Goal: Transaction & Acquisition: Obtain resource

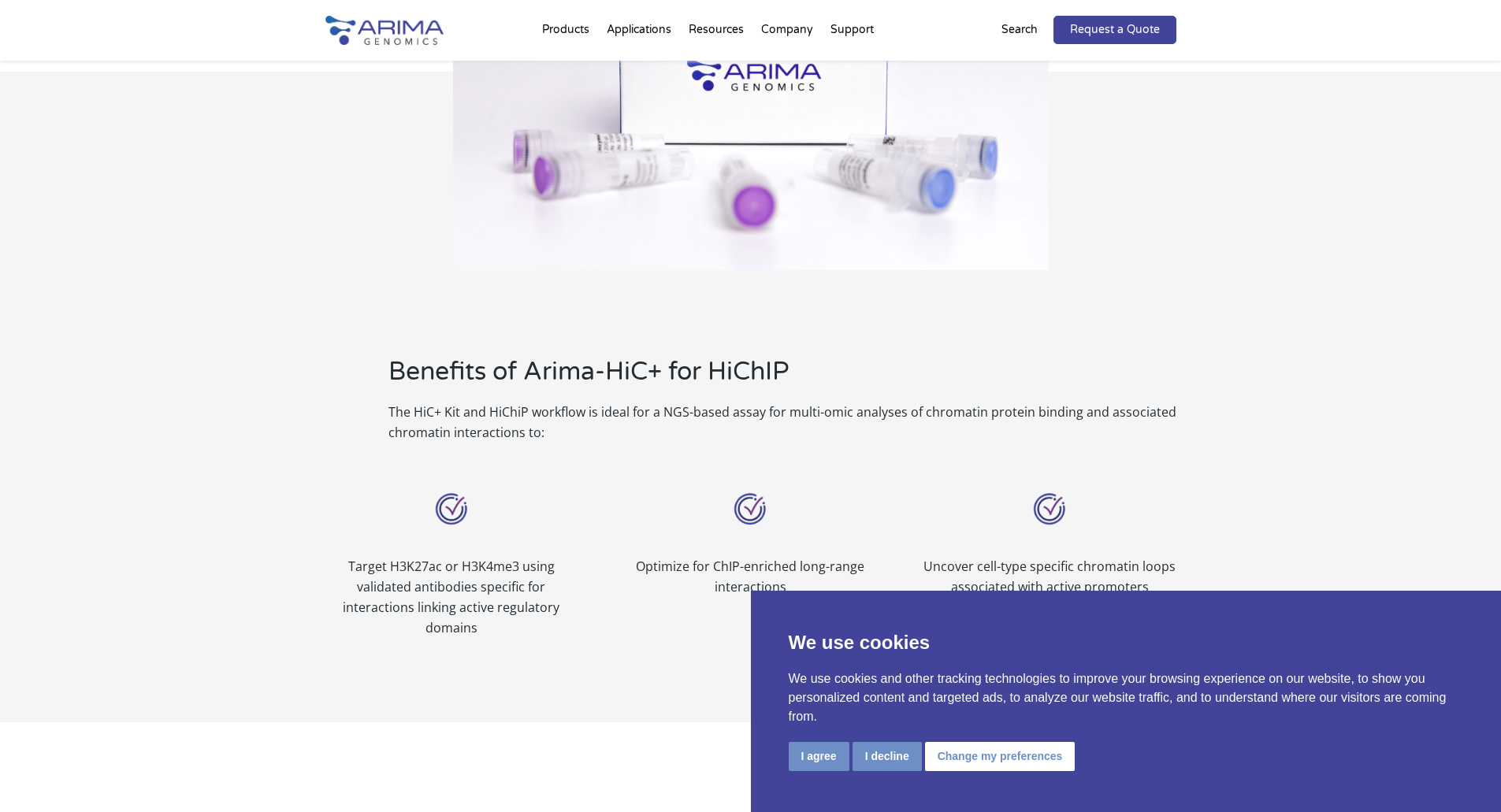
scroll to position [819, 0]
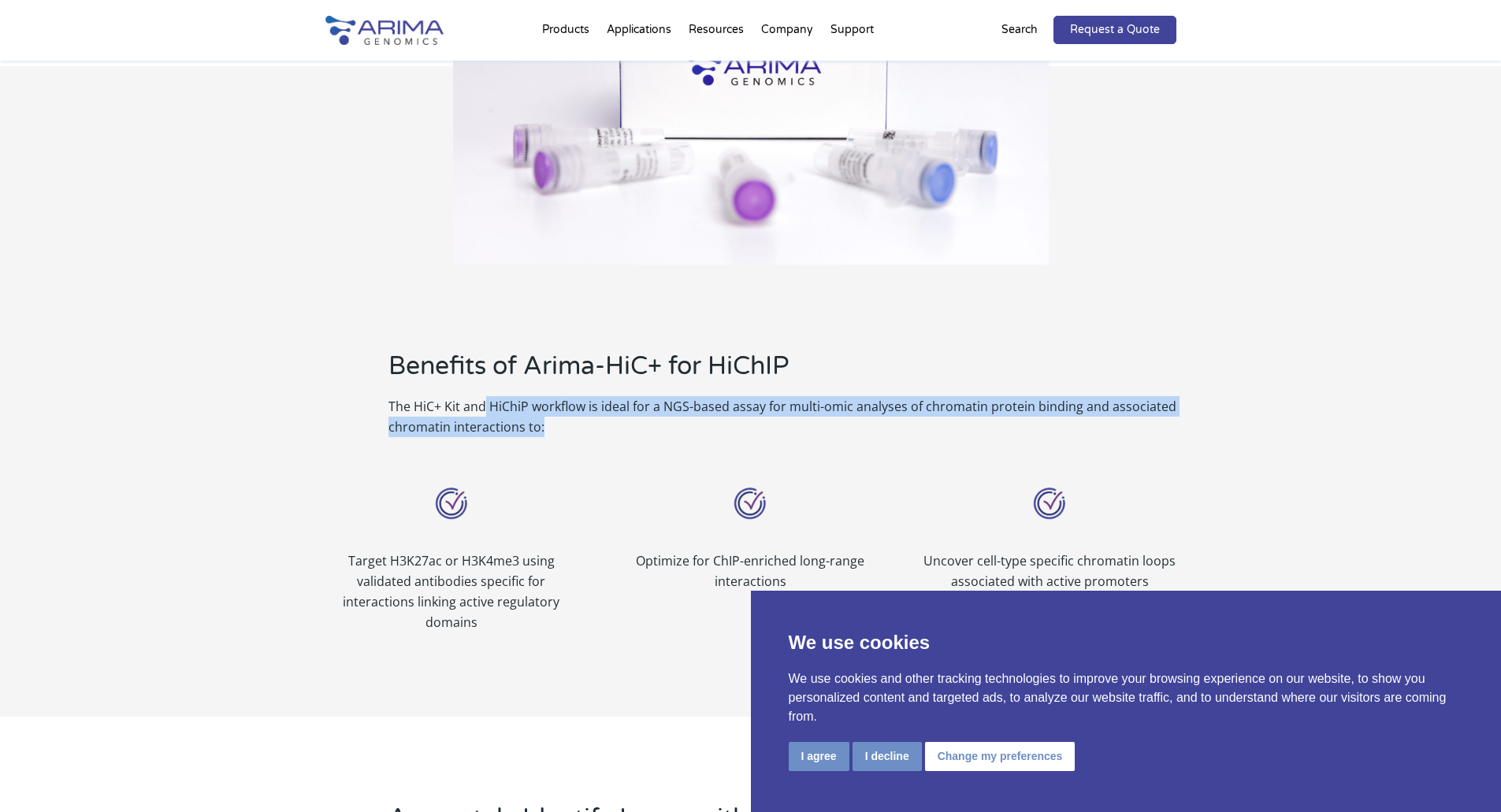
drag, startPoint x: 484, startPoint y: 406, endPoint x: 673, endPoint y: 419, distance: 189.4
click at [673, 419] on p "The HiC+ Kit and HiChiP workflow is ideal for a NGS-based assay for multi-omic …" at bounding box center [782, 416] width 788 height 41
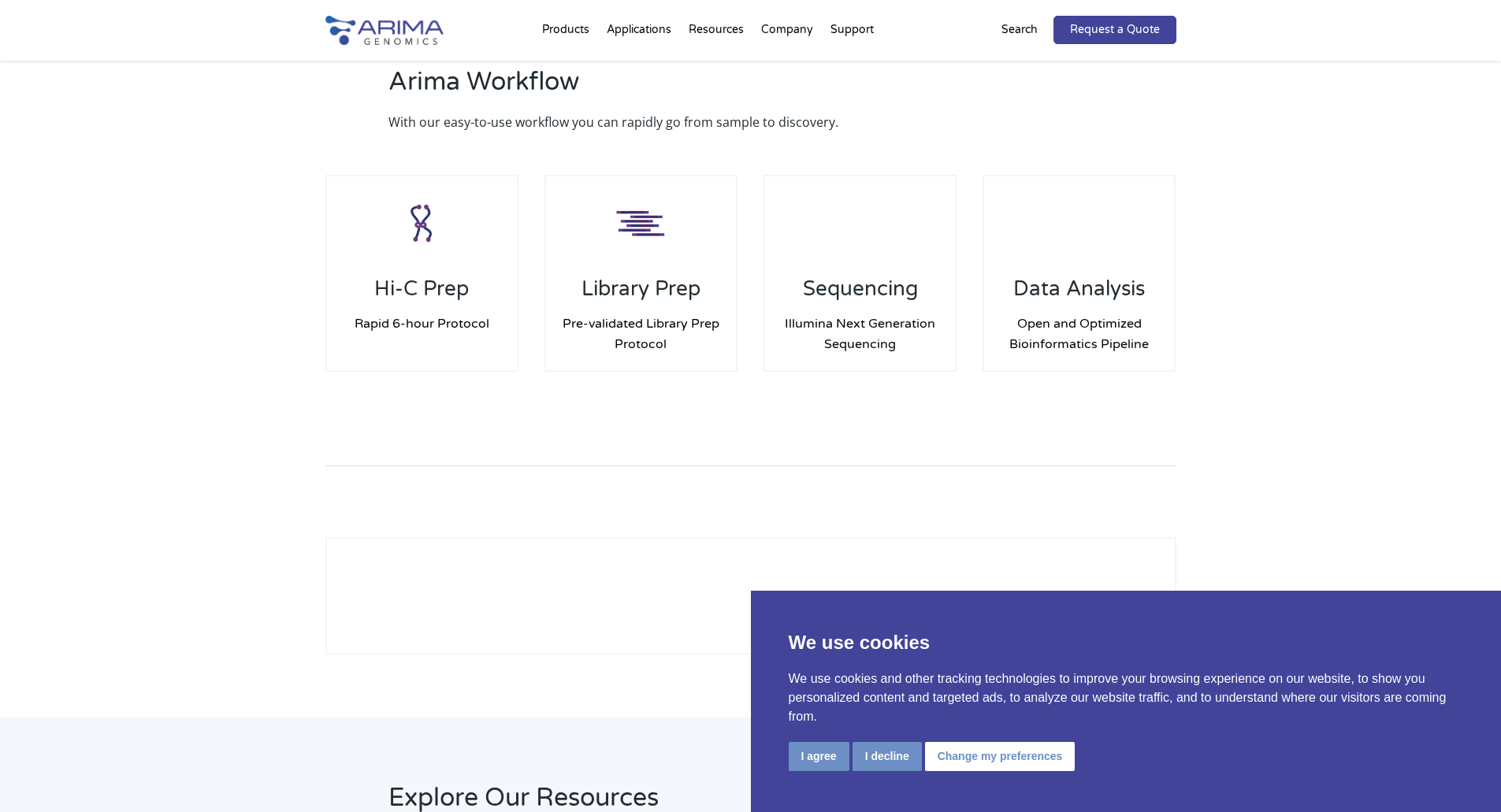
scroll to position [2147, 0]
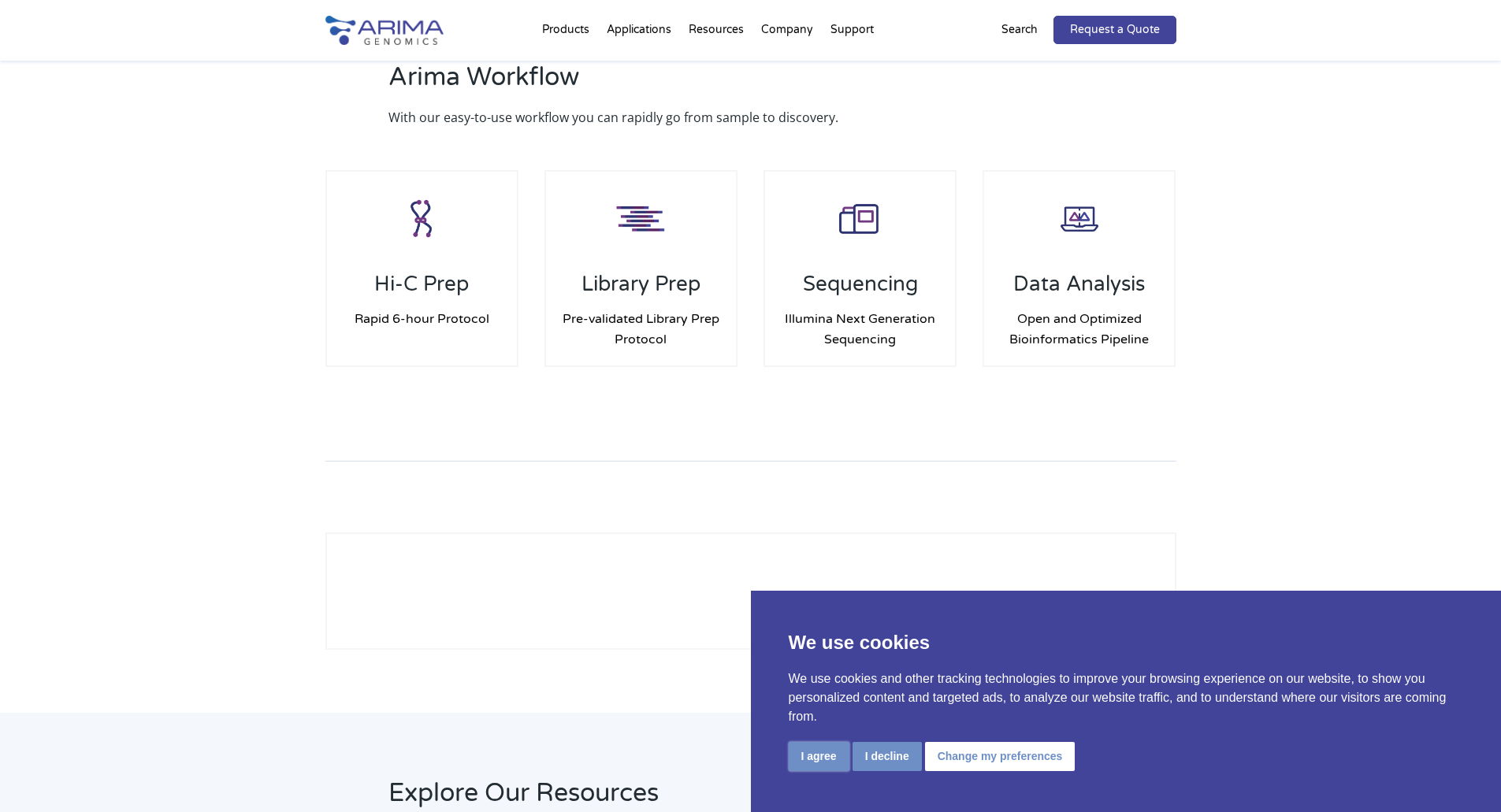
click at [810, 762] on button "I agree" at bounding box center [819, 757] width 61 height 29
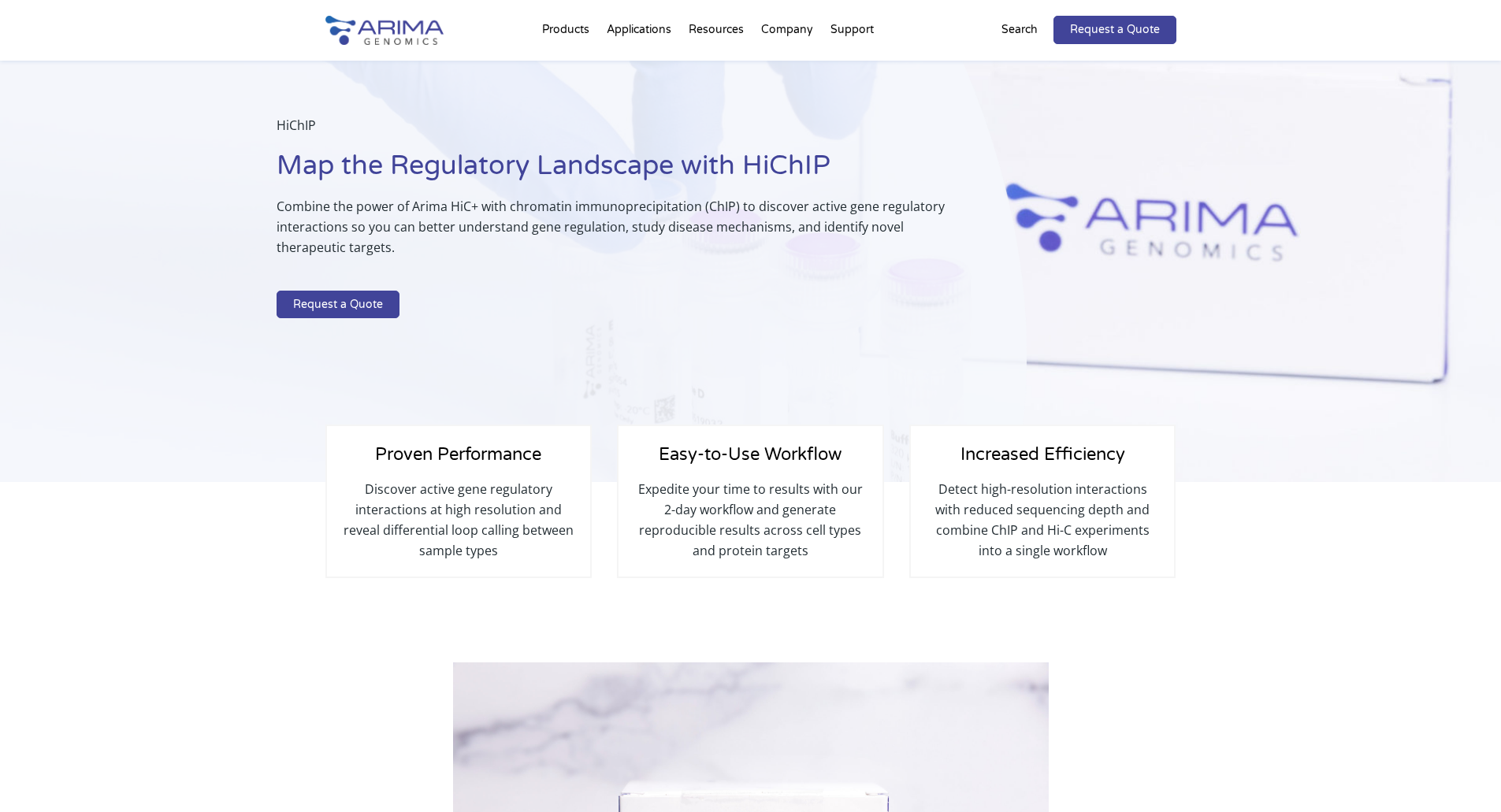
scroll to position [0, 0]
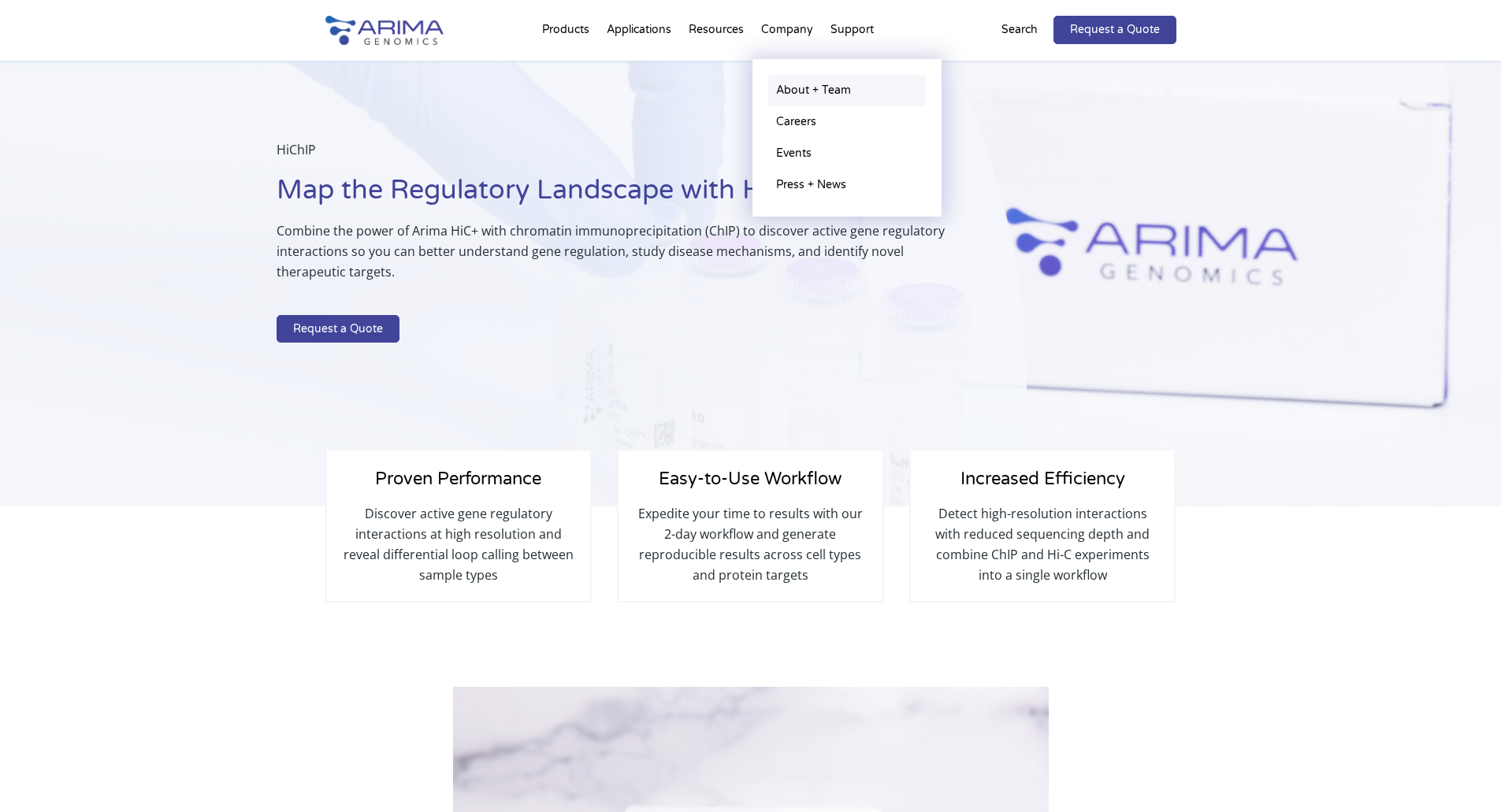
click at [808, 87] on link "About + Team" at bounding box center [847, 91] width 157 height 31
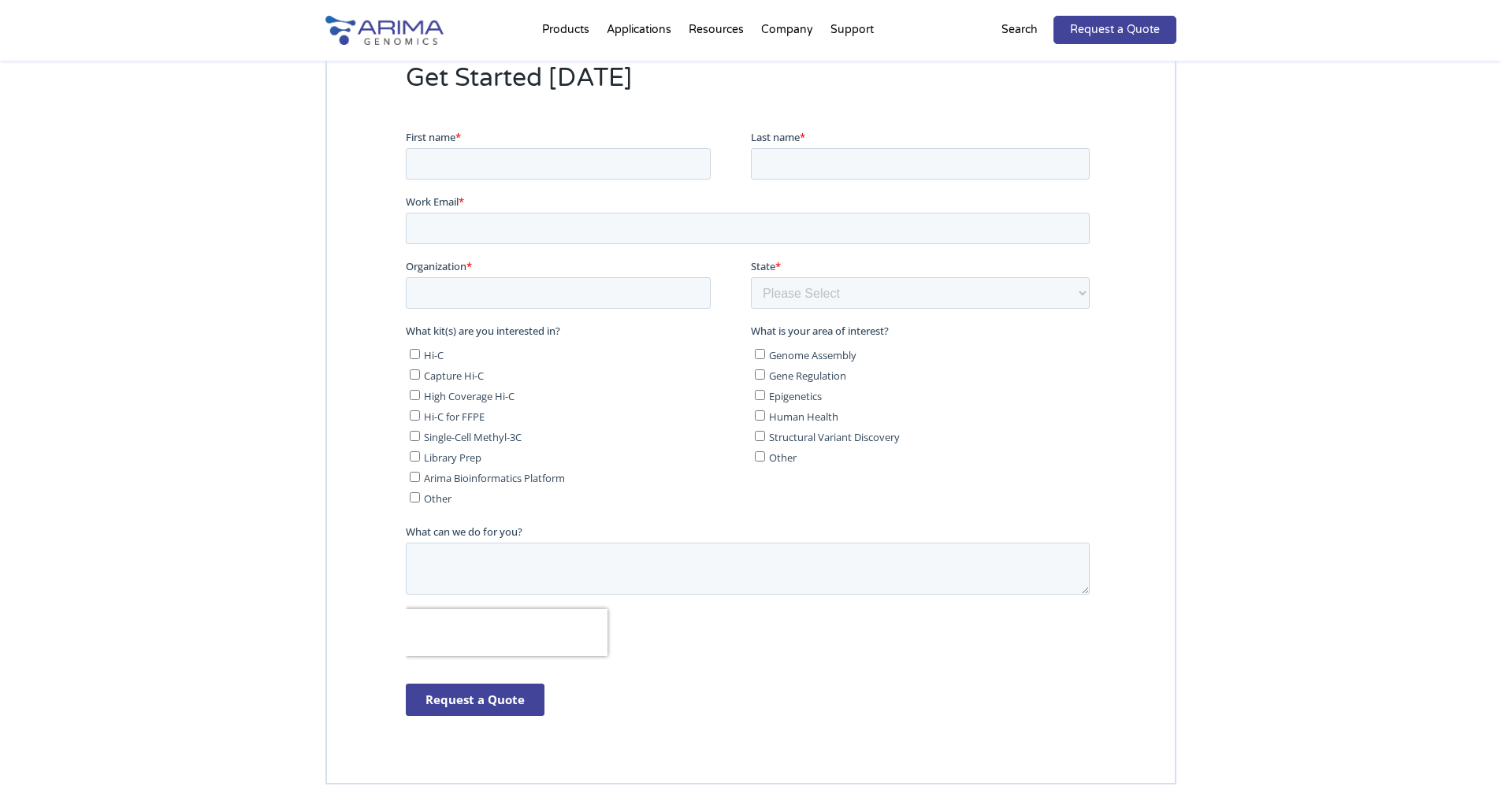
scroll to position [4124, 0]
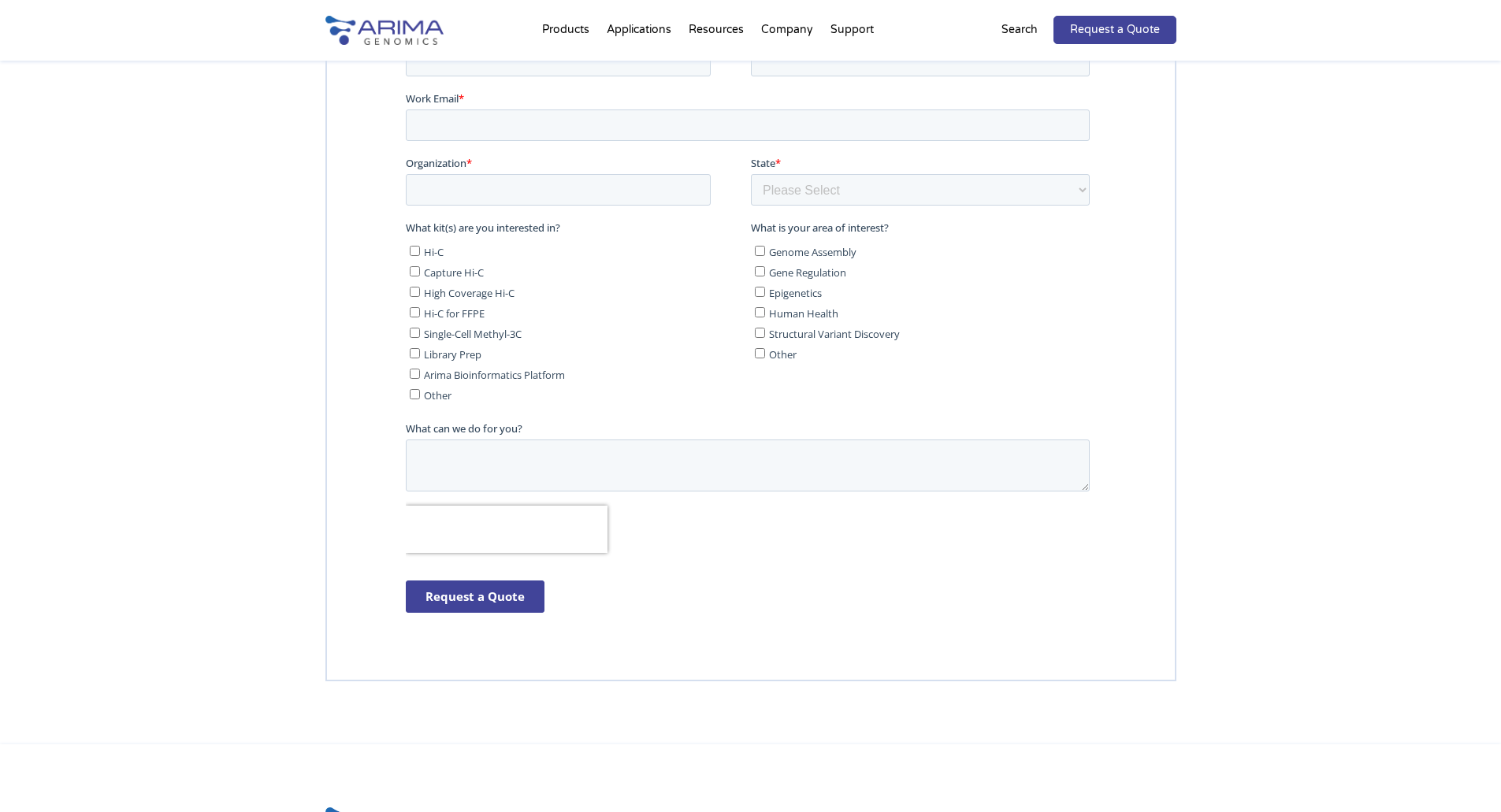
click at [415, 252] on input "Hi-C" at bounding box center [414, 250] width 10 height 10
checkbox input "true"
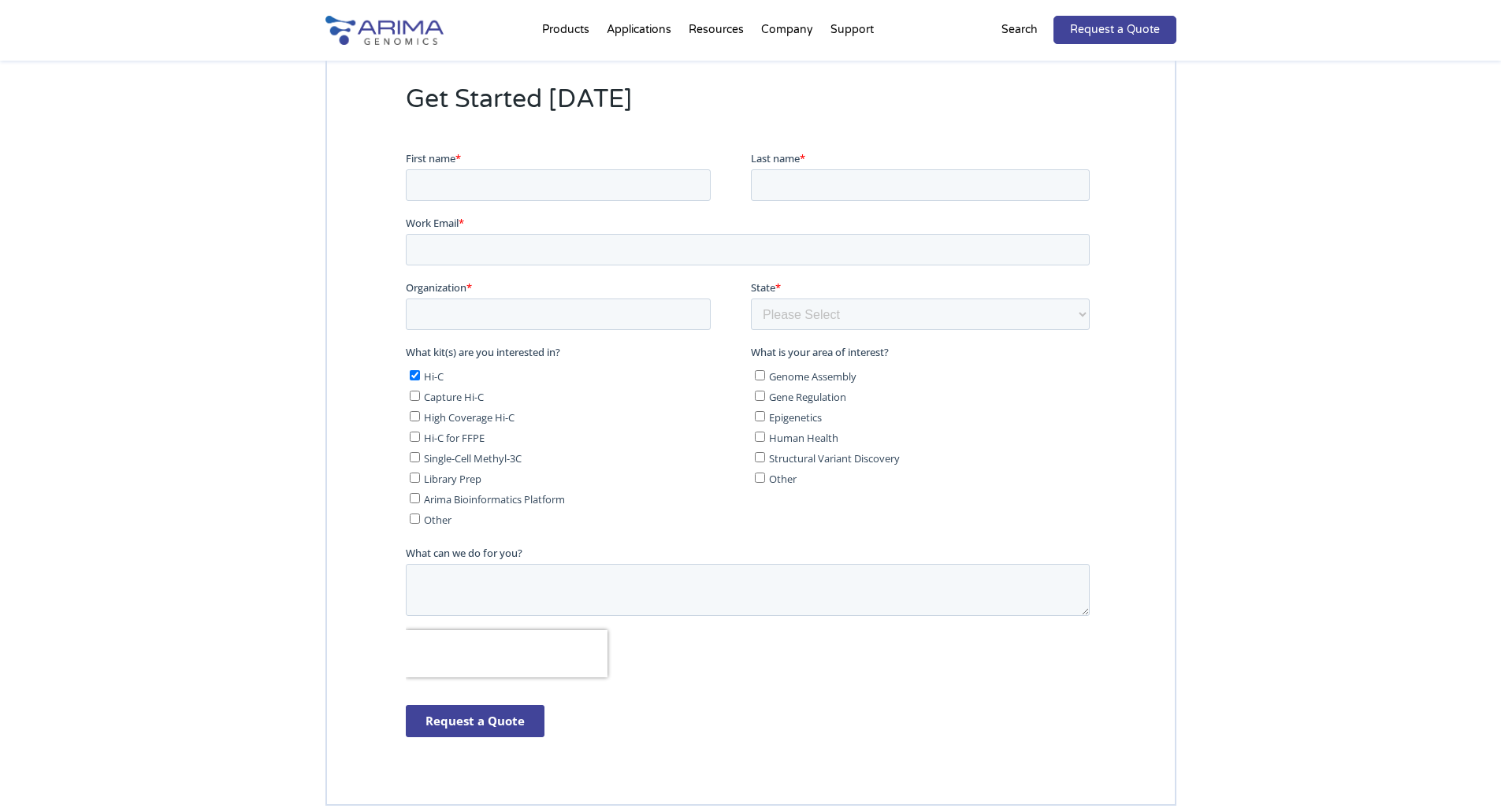
scroll to position [3998, 0]
click at [452, 184] on input "First name *" at bounding box center [557, 186] width 305 height 31
type input "Xiexiong"
type input "Deng"
type input "[EMAIL_ADDRESS][DOMAIN_NAME]"
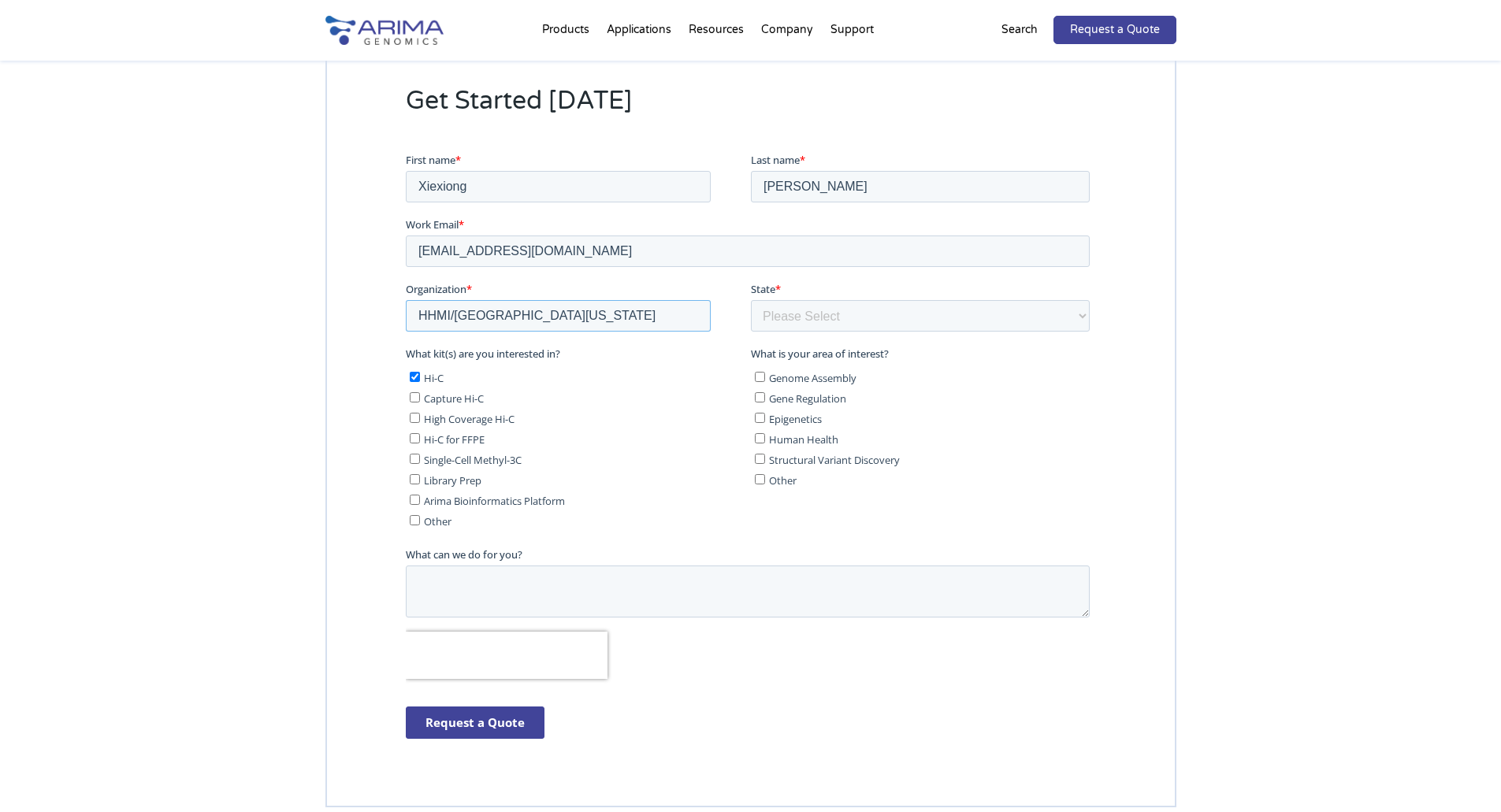
type input "HHMI/University of Michigan"
select select "Michigan"
click at [264, 366] on div "Get Started Today" at bounding box center [750, 425] width 1501 height 891
click at [315, 452] on div "Get Started Today" at bounding box center [750, 425] width 1501 height 891
click at [419, 406] on ul "Hi-C Capture Hi-C High Coverage Hi-C Hi-C for FFPE Single-Cell Methyl-3C Librar…" at bounding box center [574, 445] width 339 height 163
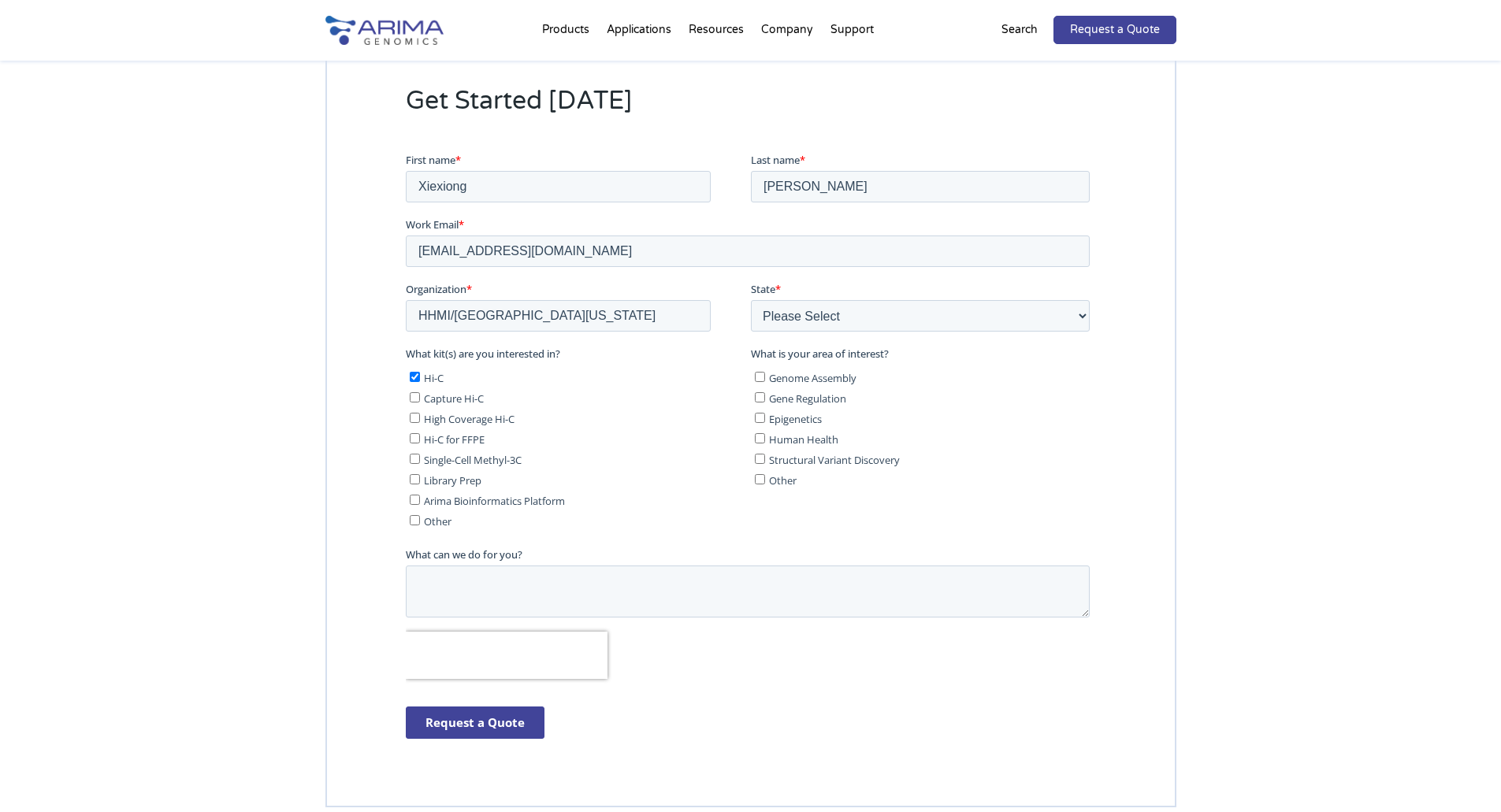
click at [419, 403] on label "Capture Hi-C" at bounding box center [576, 397] width 335 height 16
click at [419, 401] on input "Capture Hi-C" at bounding box center [414, 397] width 10 height 10
checkbox input "true"
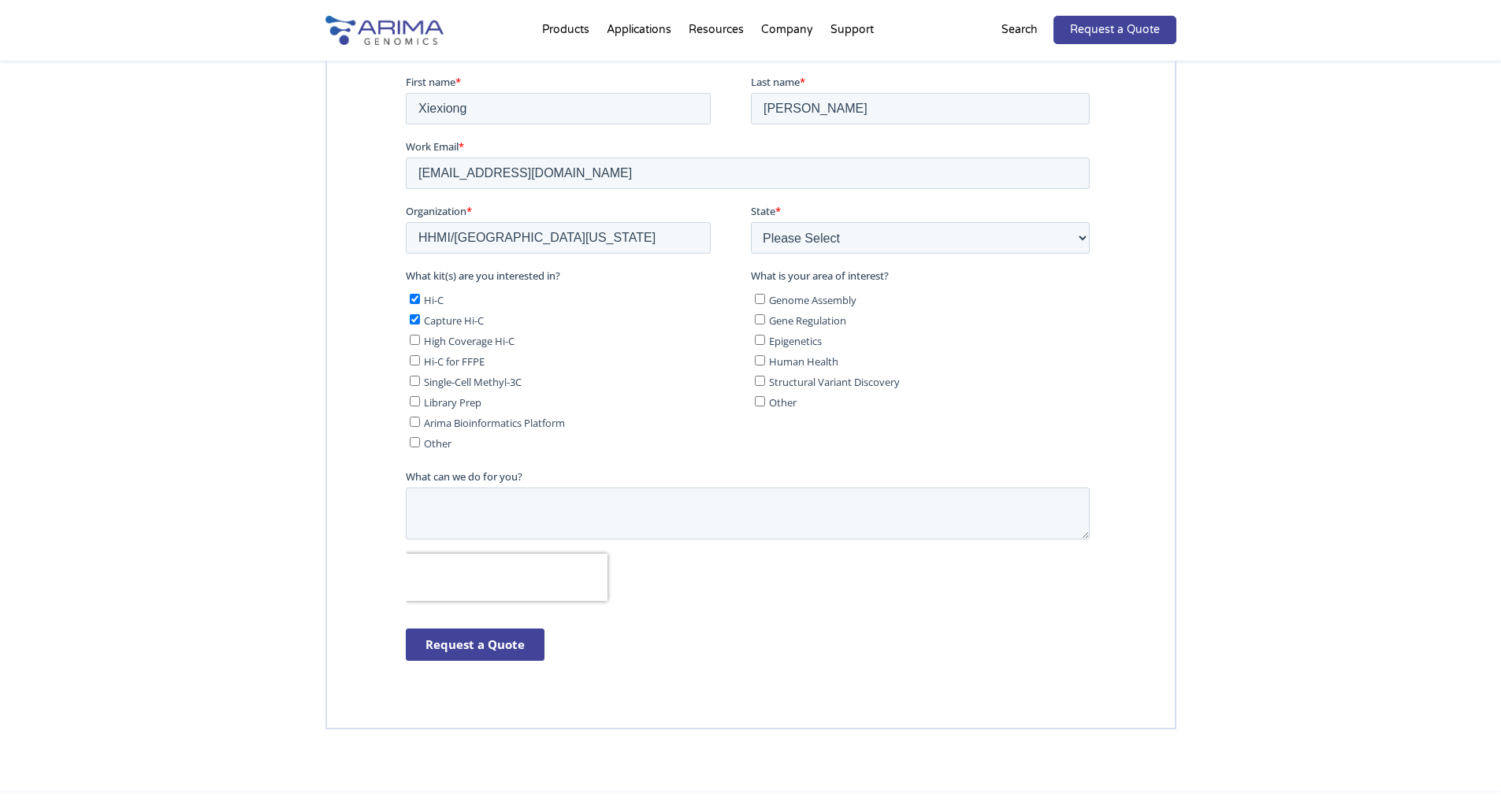
scroll to position [4077, 0]
click at [464, 649] on input "Request a Quote" at bounding box center [474, 643] width 138 height 32
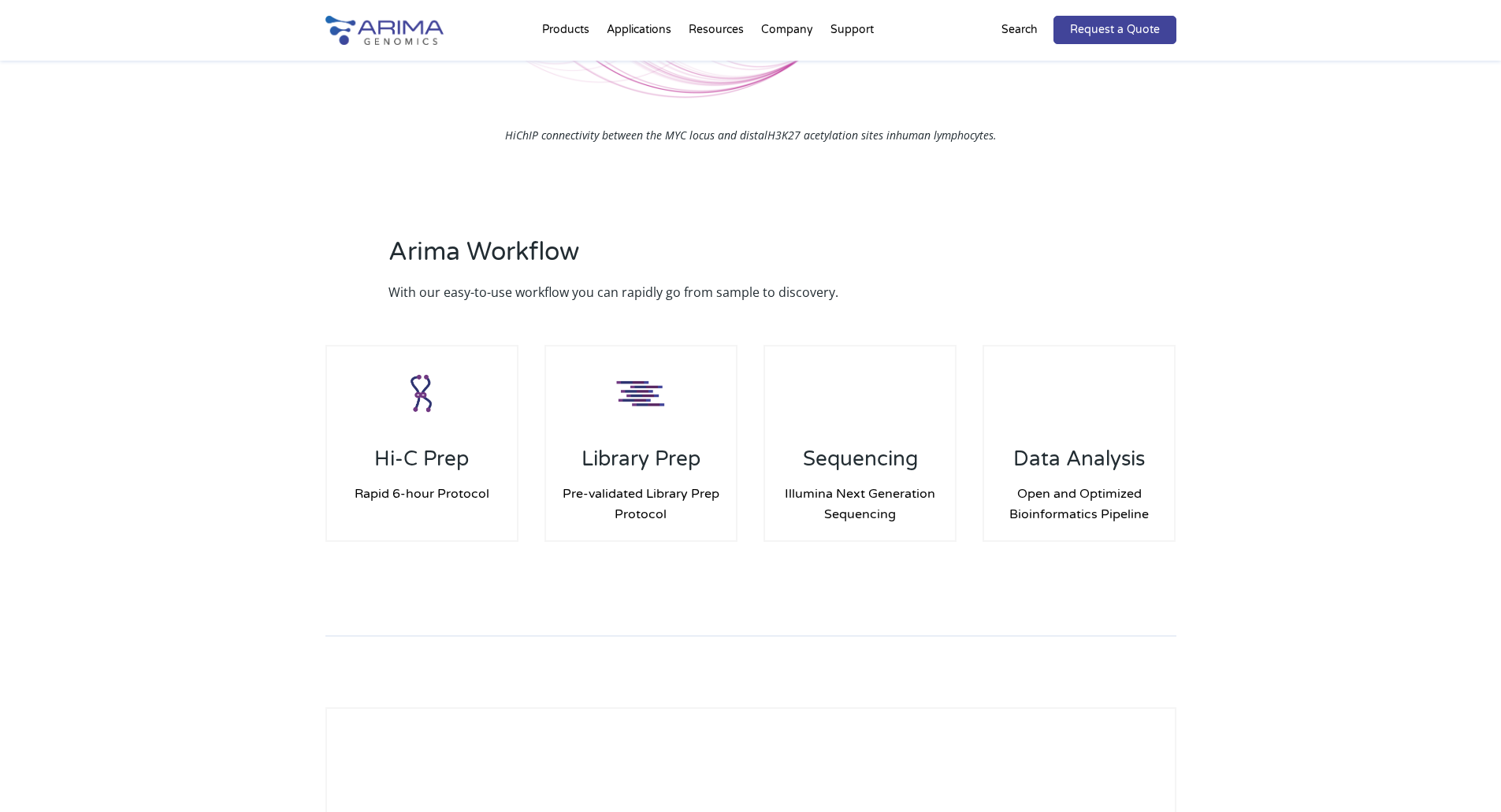
scroll to position [1939, 0]
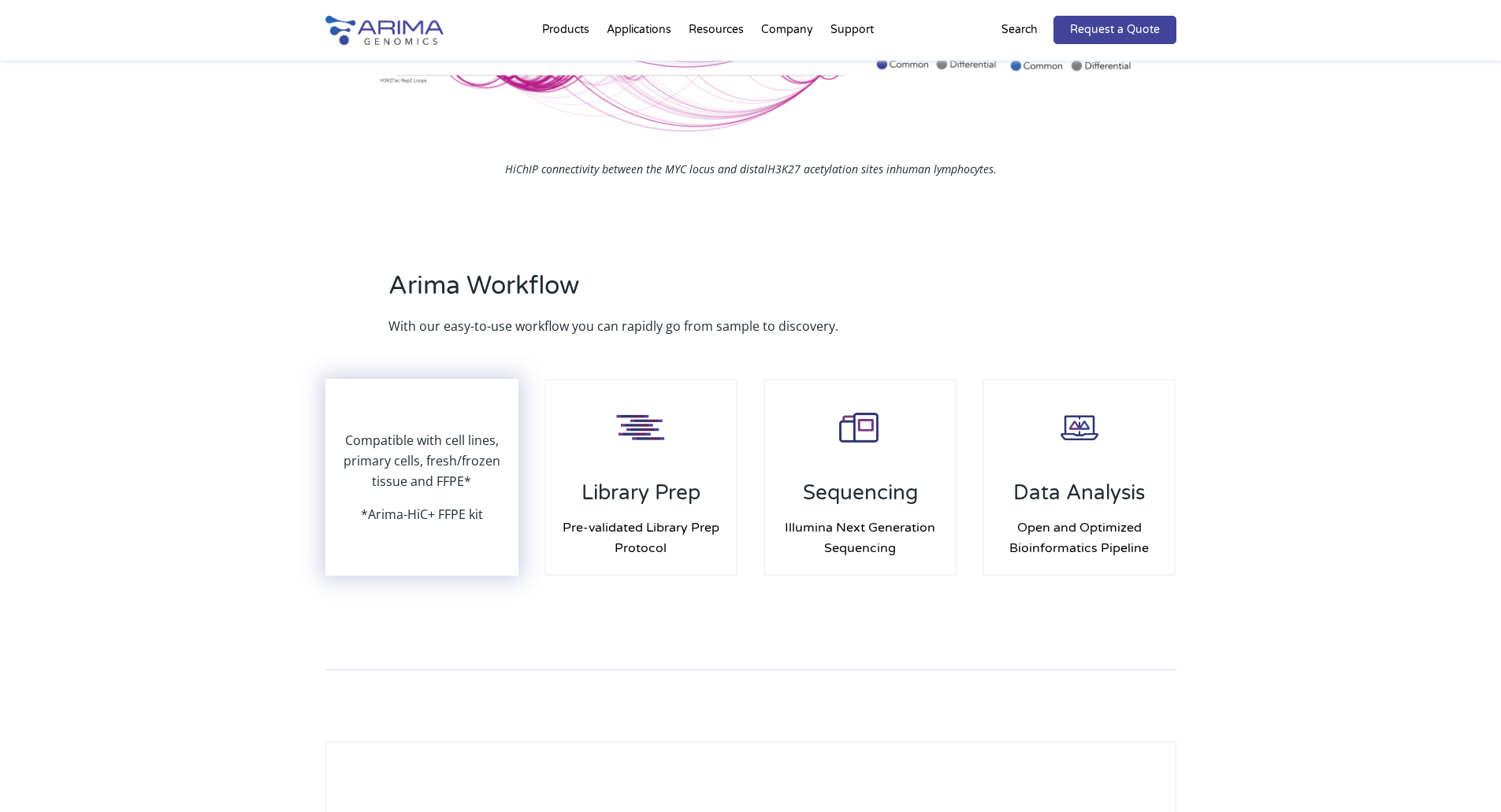
click at [384, 521] on p "*Arima-HiC+ FFPE kit" at bounding box center [421, 515] width 122 height 21
click at [414, 428] on div "Compatible with cell lines, primary cells, fresh/frozen tissue and FFPE* *Arima…" at bounding box center [422, 477] width 190 height 194
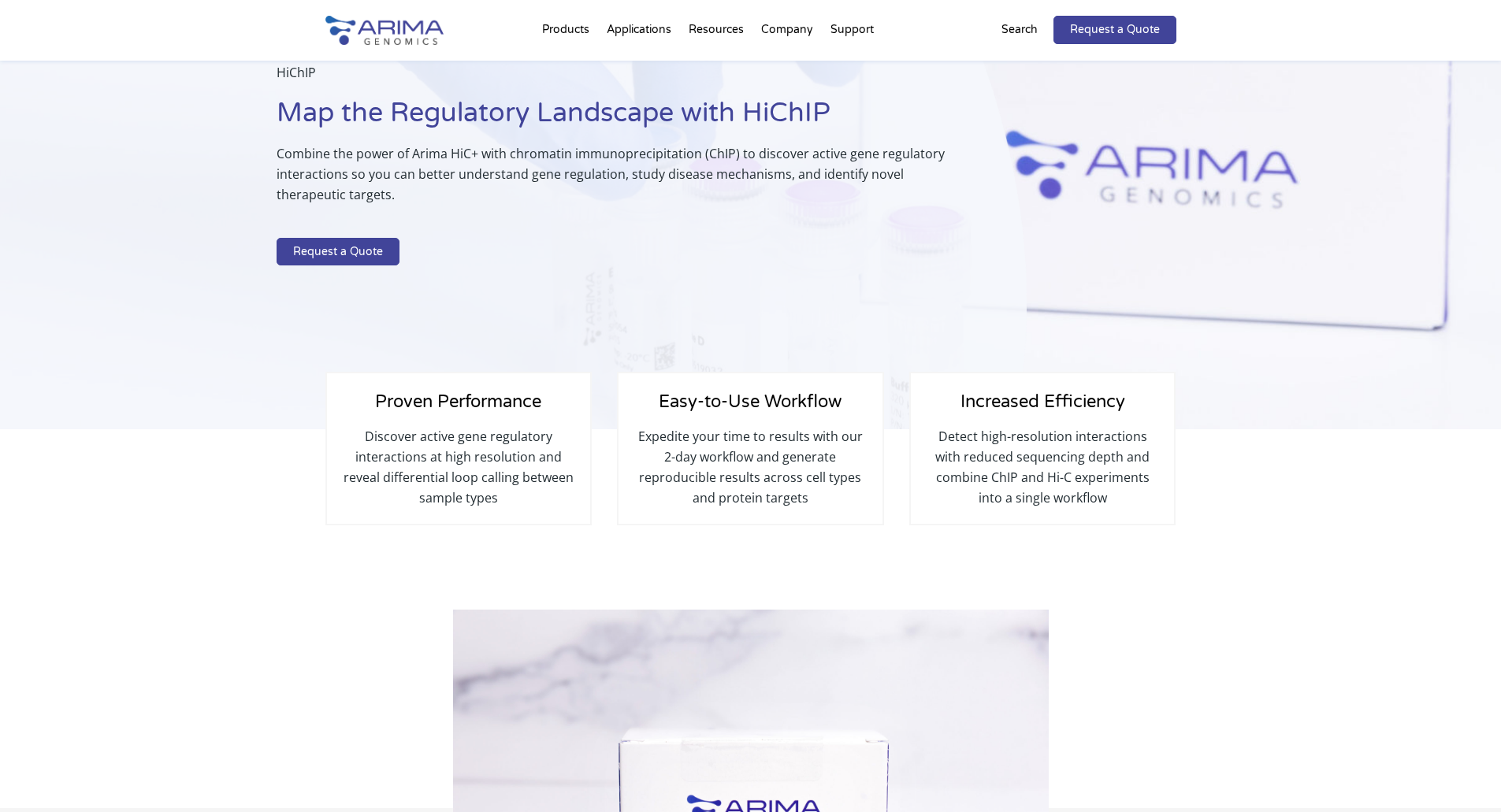
scroll to position [0, 0]
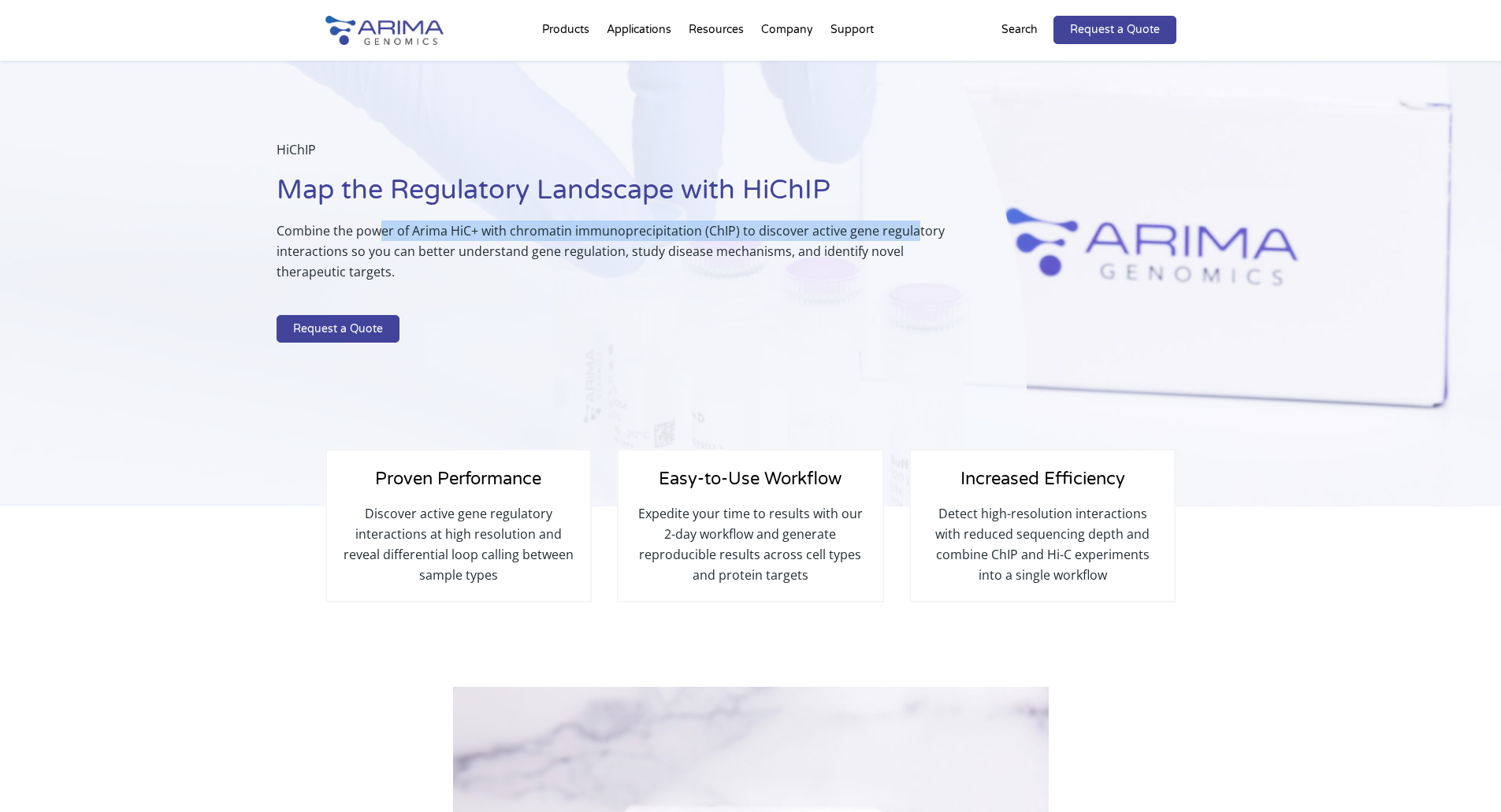
drag, startPoint x: 382, startPoint y: 228, endPoint x: 938, endPoint y: 245, distance: 556.3
click at [918, 233] on p "Combine the power of Arima HiC+ with chromatin immunoprecipitation (ChIP) to di…" at bounding box center [613, 258] width 671 height 74
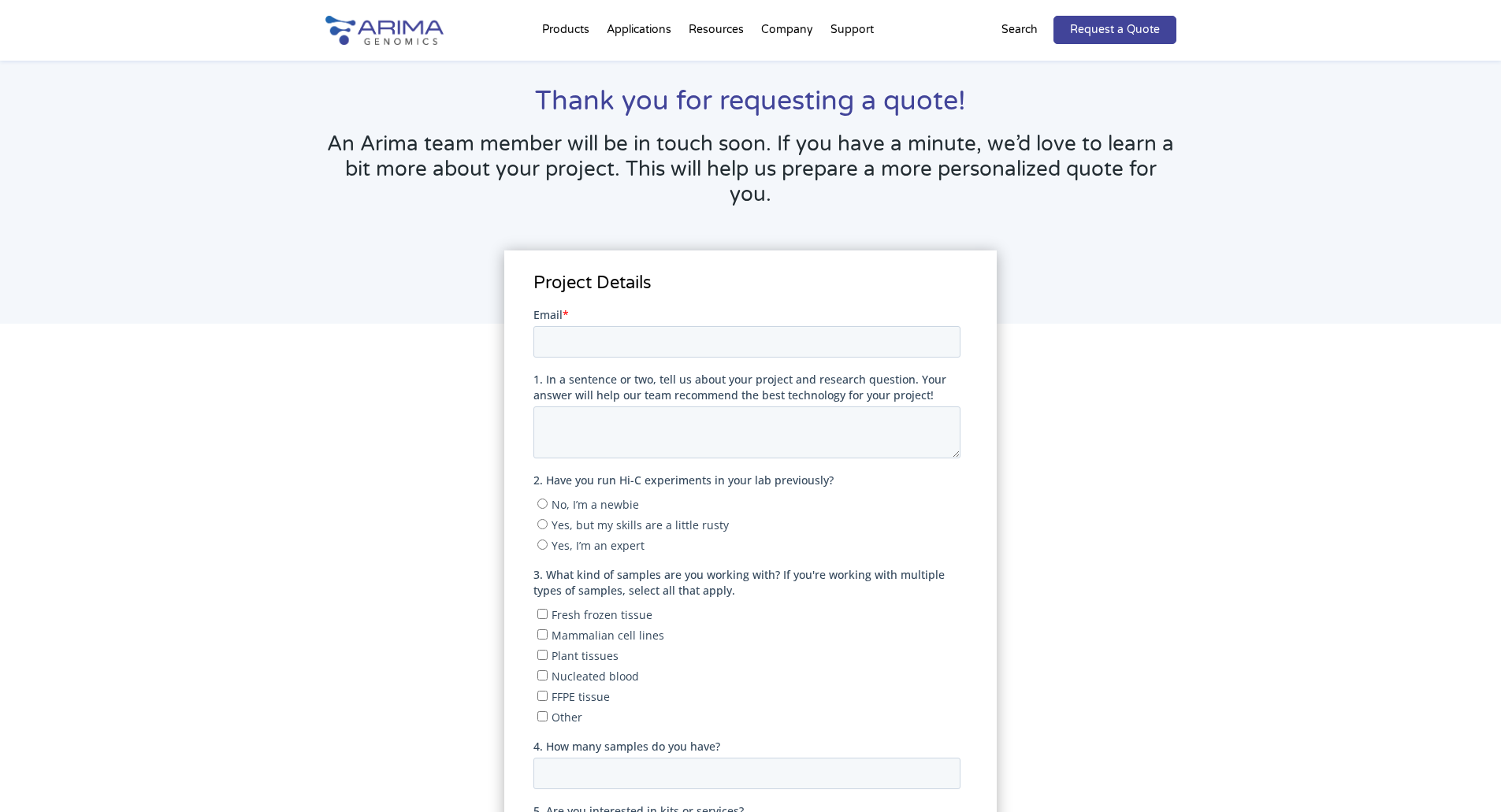
scroll to position [63, 0]
drag, startPoint x: 375, startPoint y: 172, endPoint x: 738, endPoint y: 220, distance: 366.2
click at [711, 187] on h3 "An Arima team member will be in touch soon. If you have a minute, we’d love to …" at bounding box center [751, 173] width 851 height 87
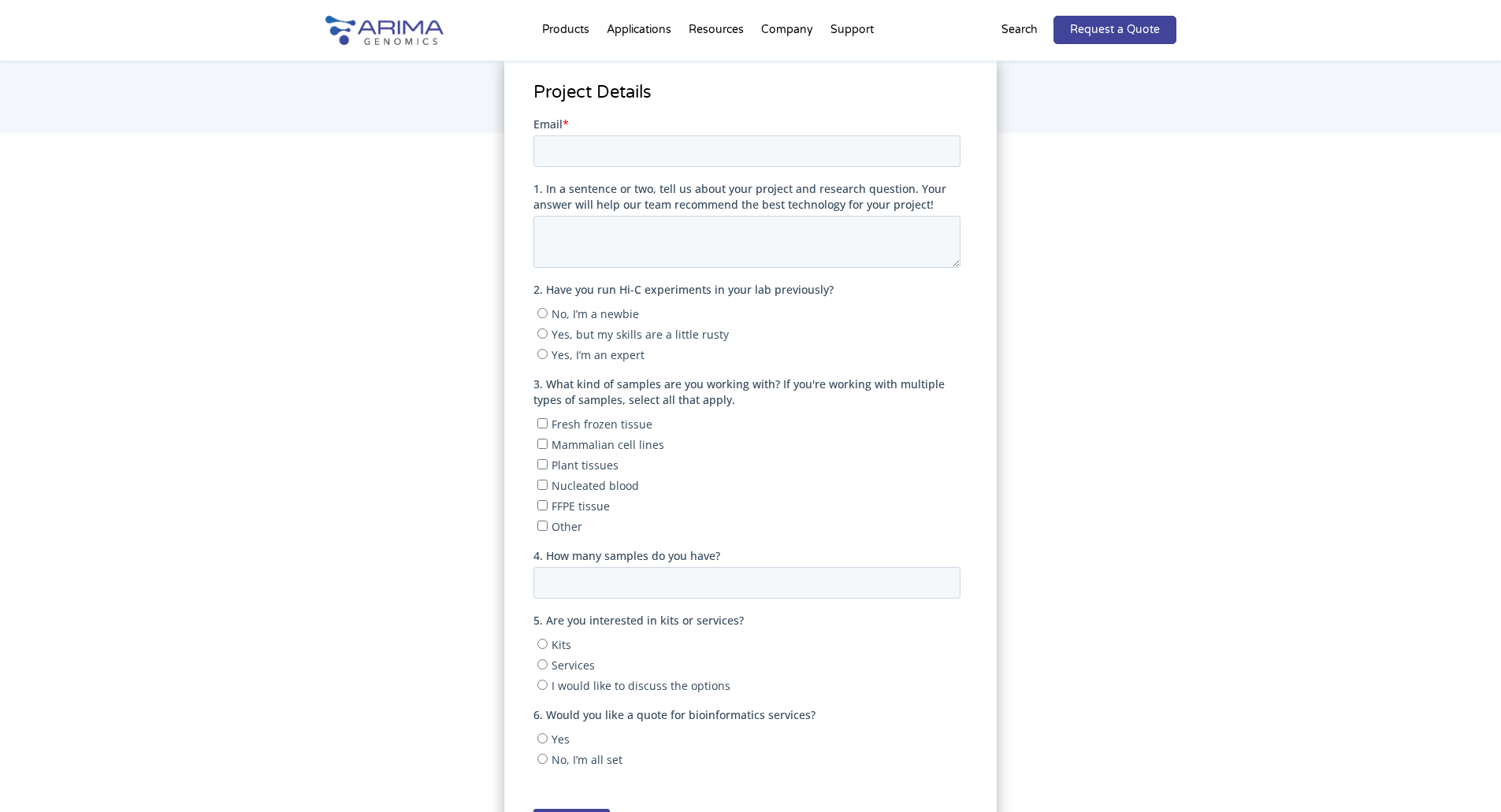
scroll to position [173, 0]
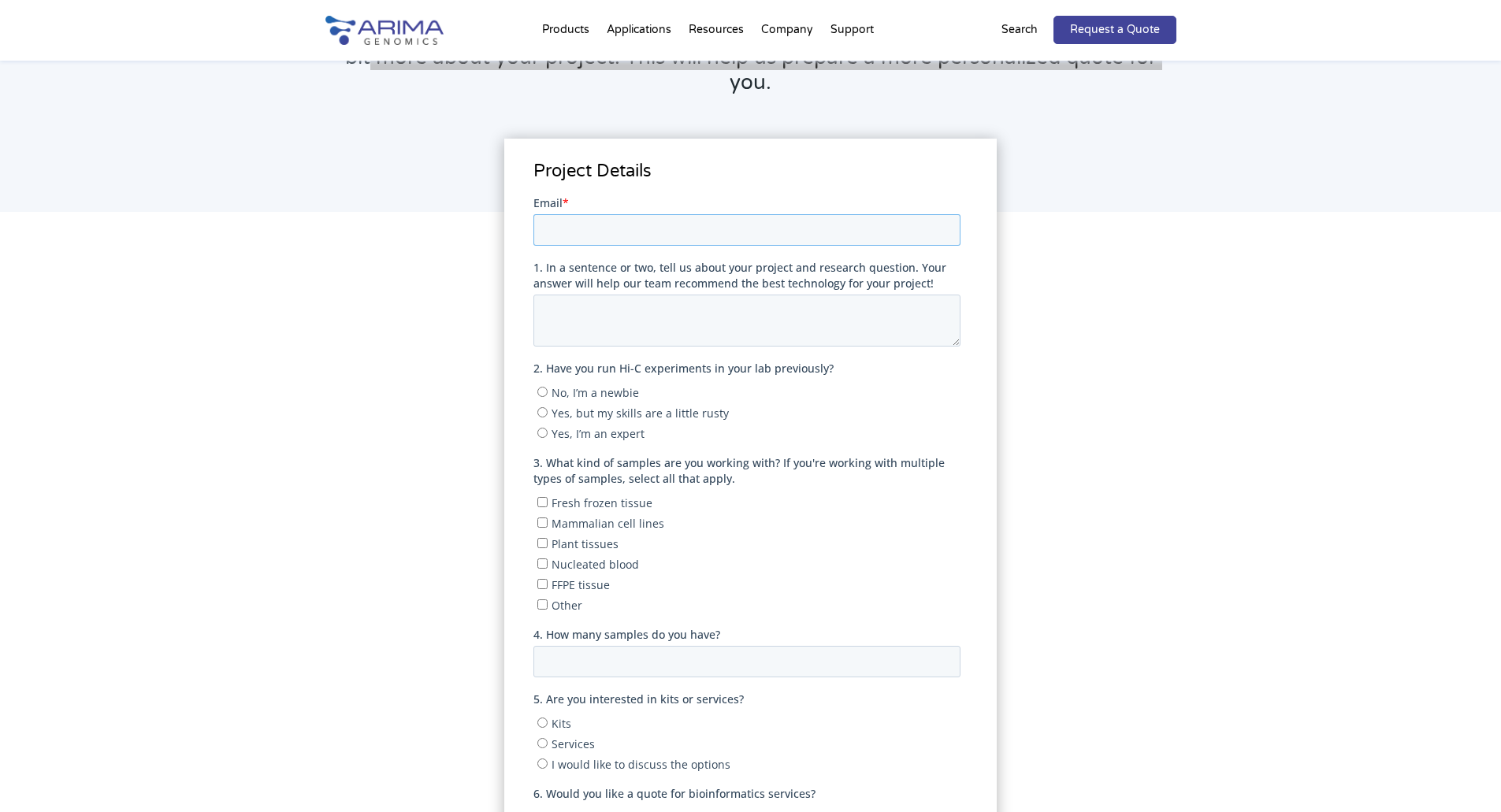
click at [610, 226] on input "Email *" at bounding box center [747, 229] width 427 height 31
type input "[EMAIL_ADDRESS][DOMAIN_NAME]"
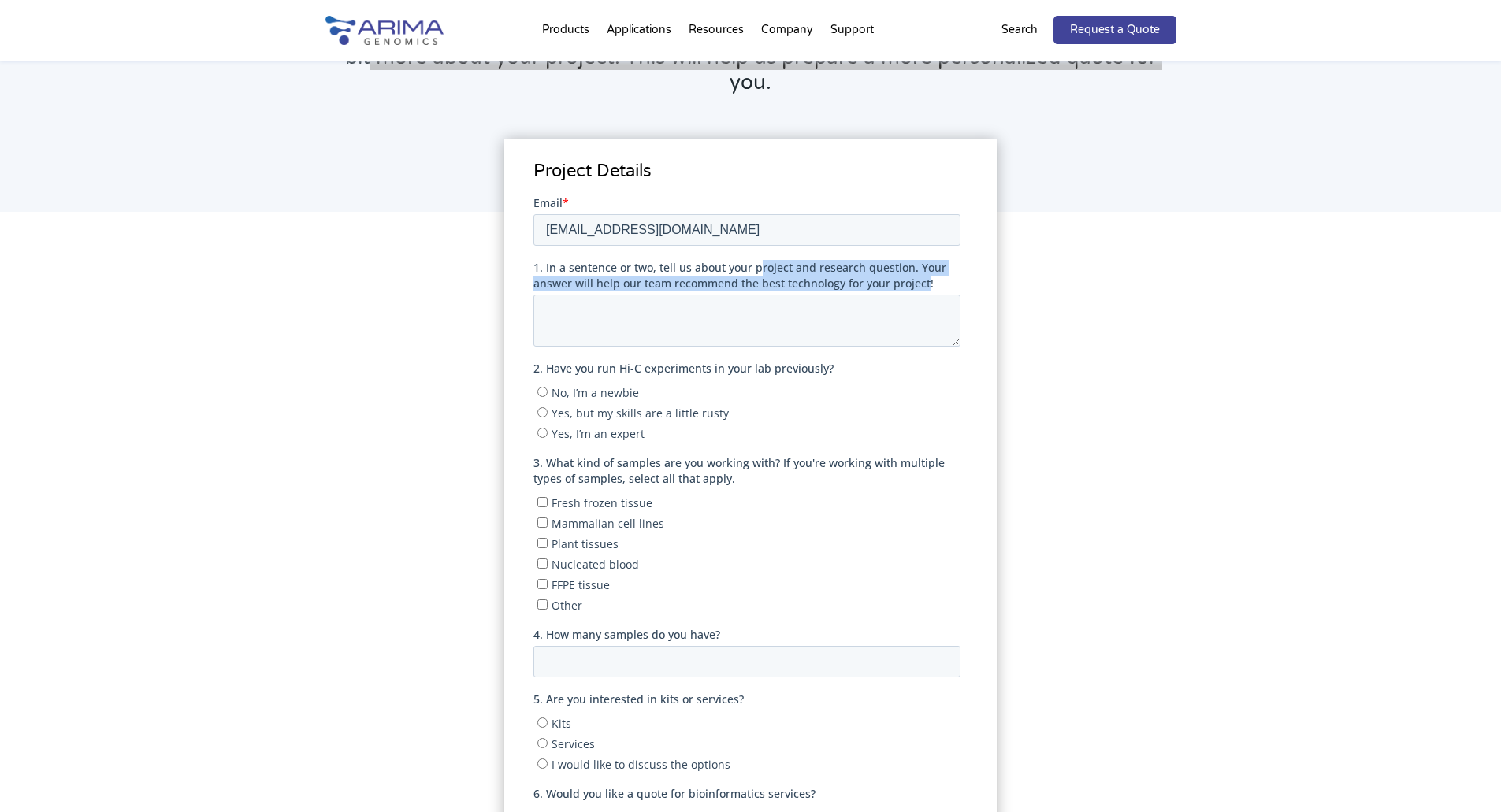
drag, startPoint x: 776, startPoint y: 263, endPoint x: 927, endPoint y: 278, distance: 151.7
click at [927, 278] on span "1. In a sentence or two, tell us about your project and research question. Your…" at bounding box center [740, 275] width 413 height 31
click at [602, 314] on textarea "1. In a sentence or two, tell us about your project and research question. Your…" at bounding box center [747, 320] width 427 height 52
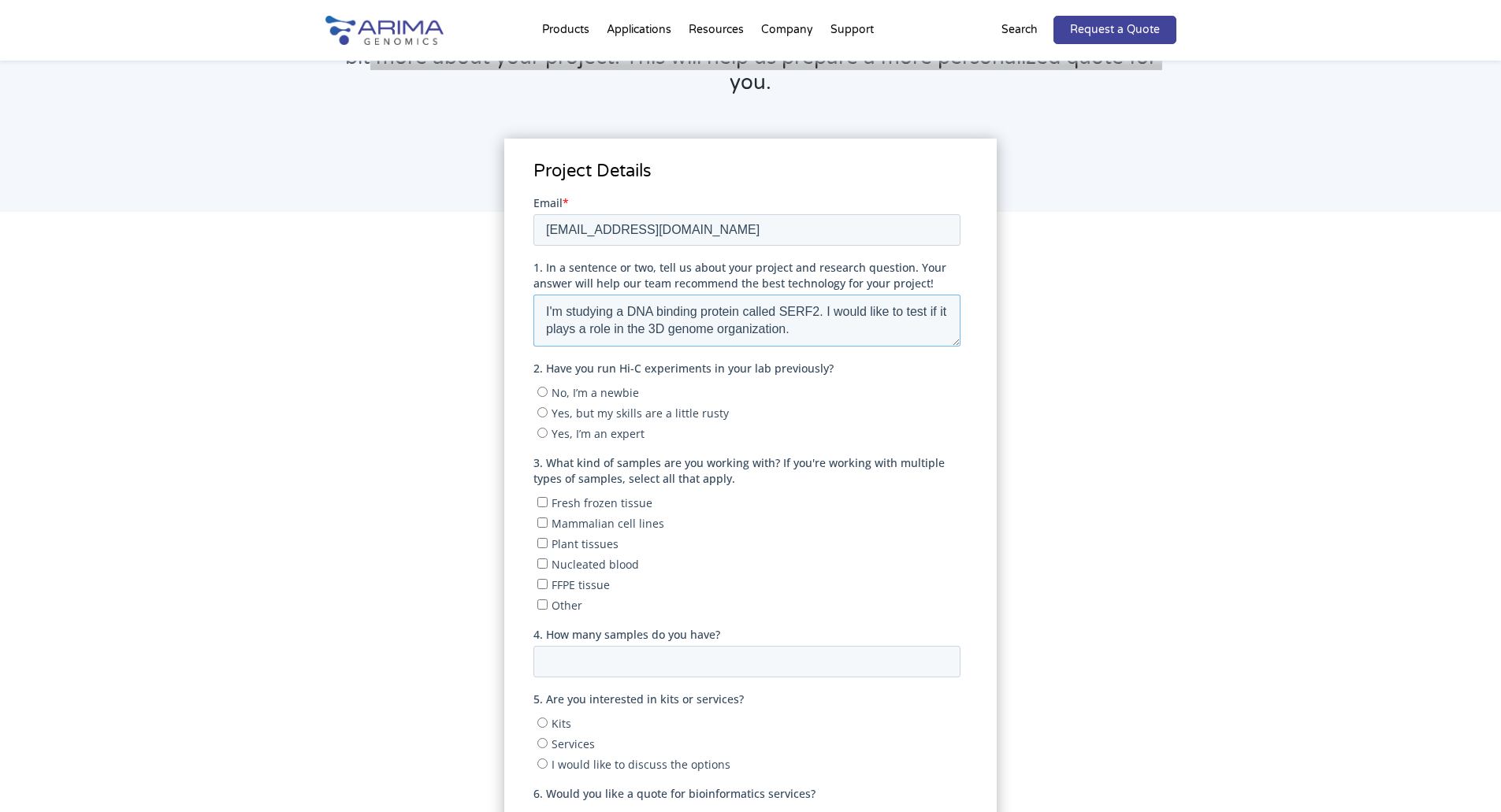
drag, startPoint x: 589, startPoint y: 326, endPoint x: 799, endPoint y: 327, distance: 210.0
click at [799, 327] on textarea "I'm studying a DNA binding protein called SERF2. I would like to test if it pla…" at bounding box center [747, 320] width 427 height 52
click at [808, 327] on textarea "I'm studying a DNA binding protein called SERF2. I would like to test if it pla…" at bounding box center [747, 320] width 427 height 52
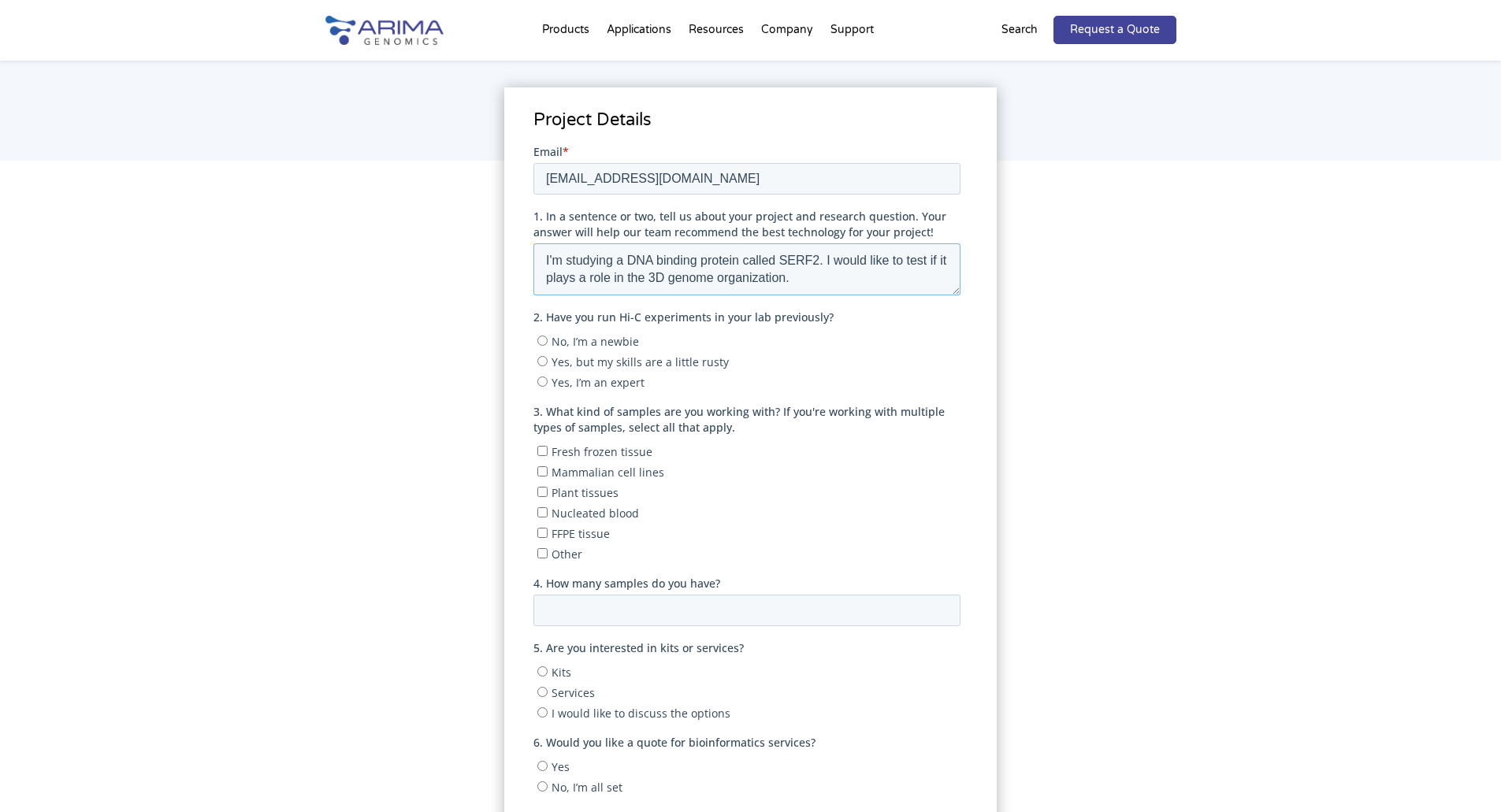
scroll to position [252, 0]
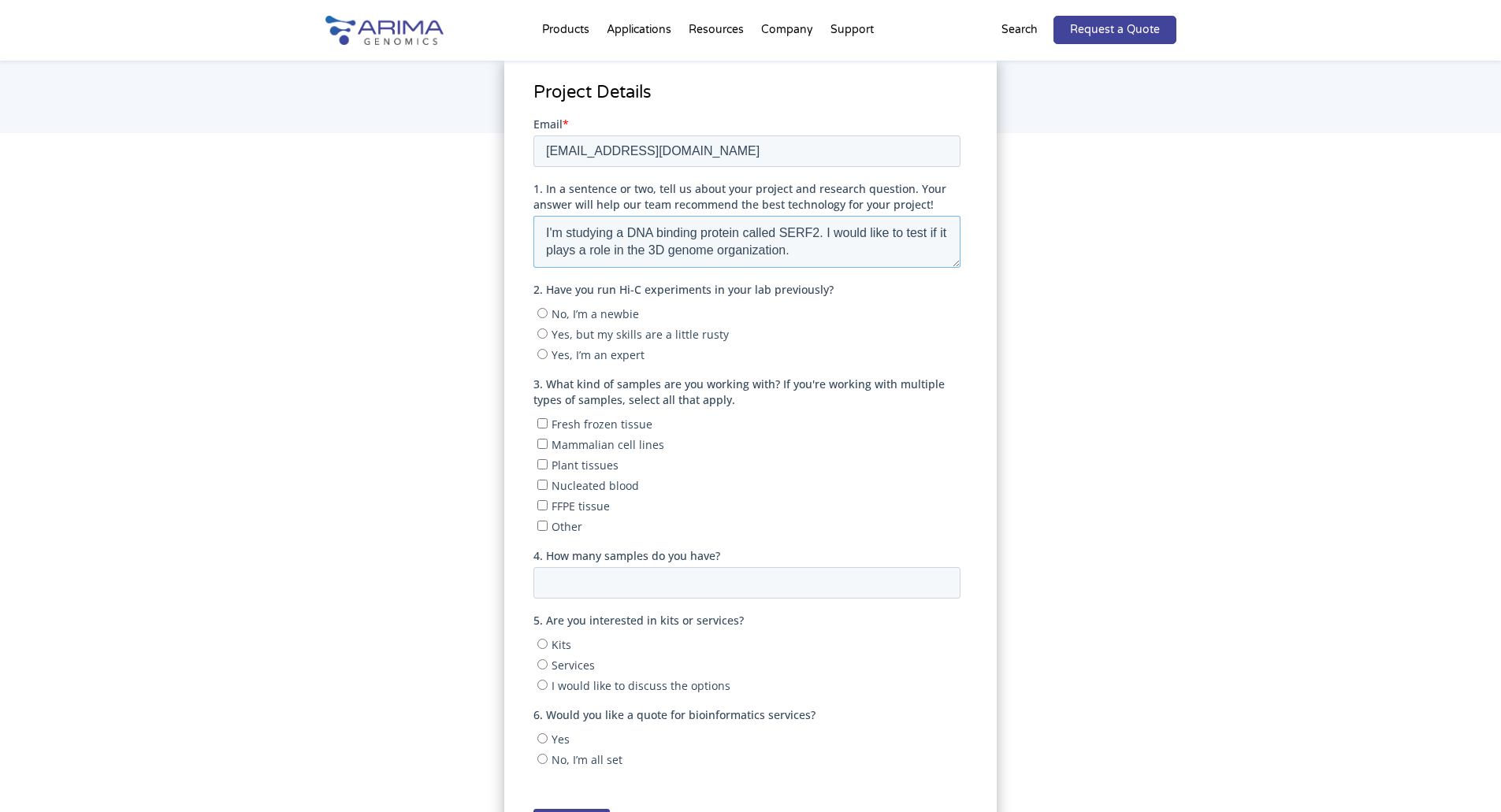
type textarea "I'm studying a DNA binding protein called SERF2. I would like to test if it pla…"
drag, startPoint x: 557, startPoint y: 290, endPoint x: 833, endPoint y: 291, distance: 276.0
click at [833, 291] on label "2. Have you run Hi-C experiments in your lab previously?" at bounding box center [750, 289] width 433 height 16
click at [542, 312] on input "No, I’m a newbie" at bounding box center [542, 312] width 10 height 10
radio input "true"
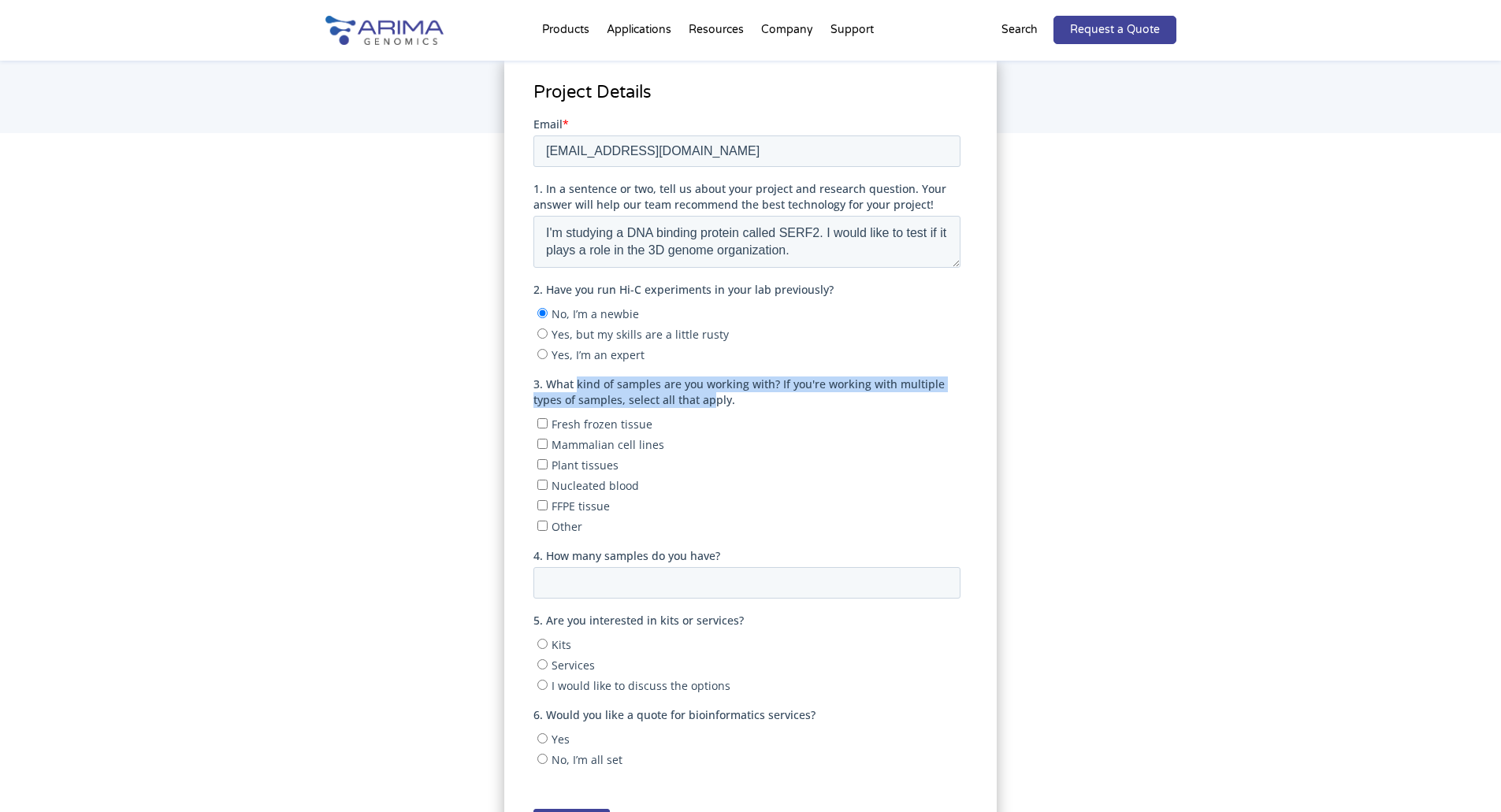
drag, startPoint x: 587, startPoint y: 386, endPoint x: 712, endPoint y: 396, distance: 125.4
click at [712, 396] on span "3. What kind of samples are you working with? If you're working with multiple t…" at bounding box center [739, 391] width 411 height 31
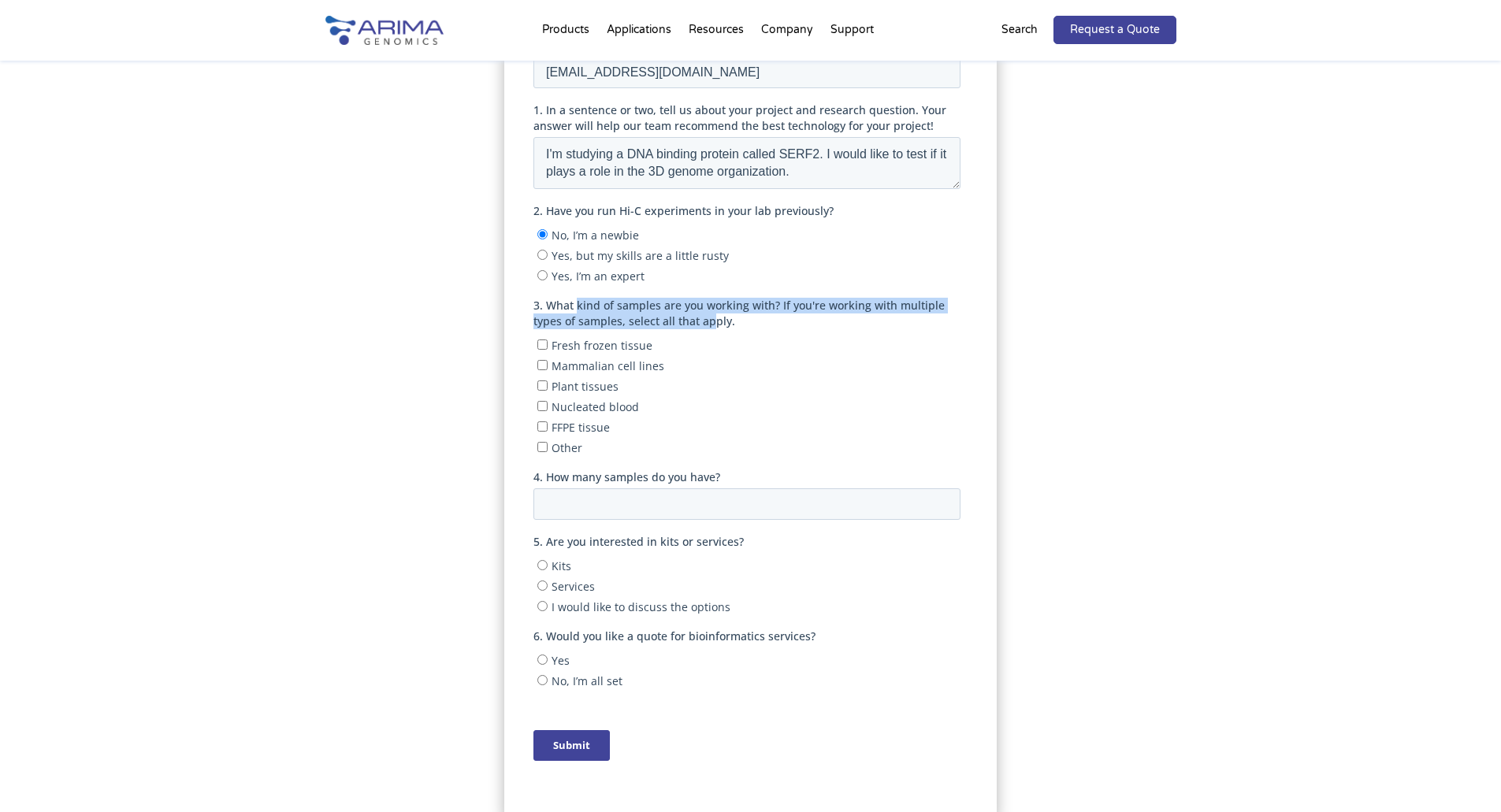
click at [542, 366] on input "Mammalian cell lines" at bounding box center [542, 364] width 10 height 10
checkbox input "true"
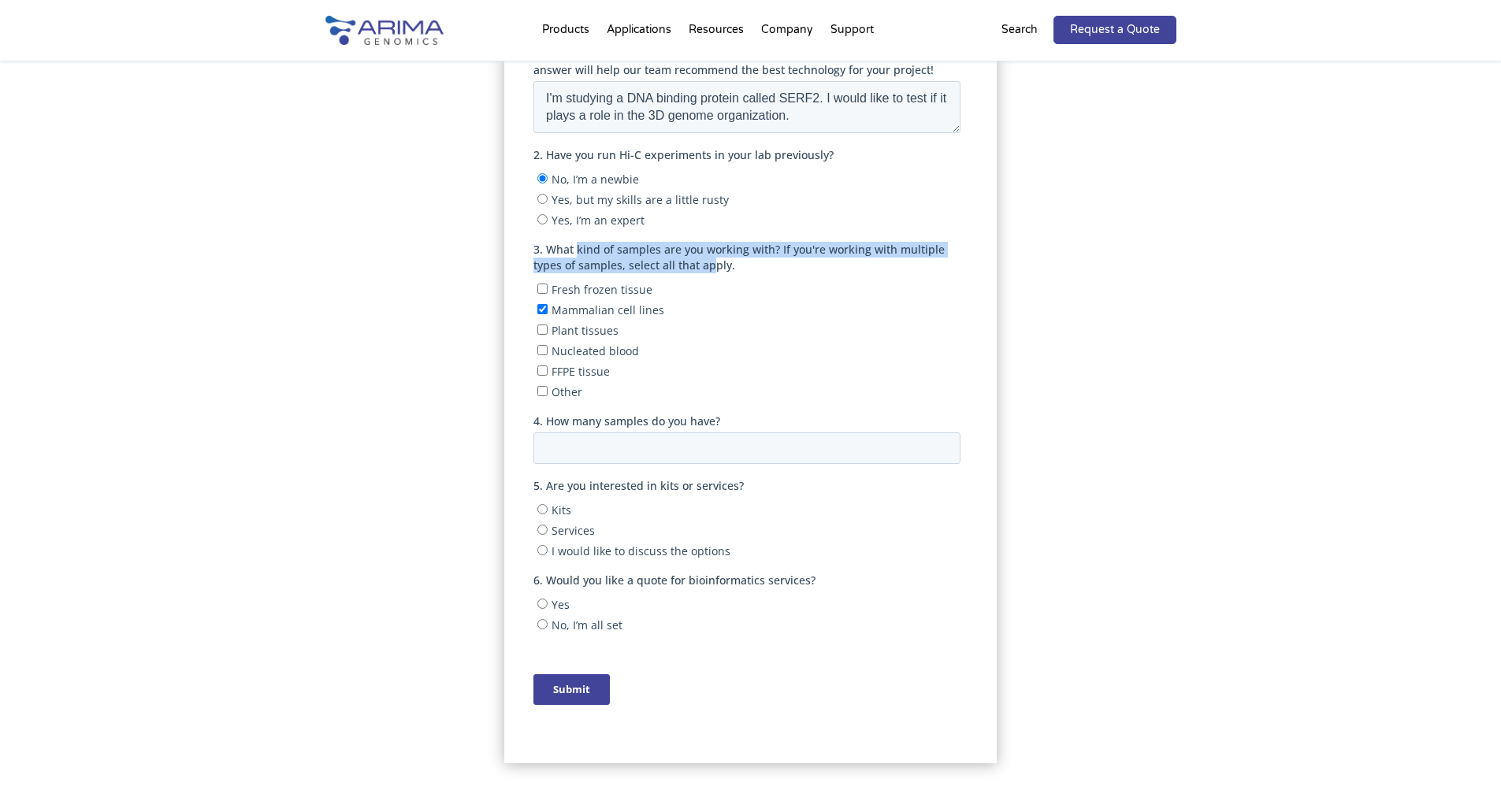
scroll to position [410, 0]
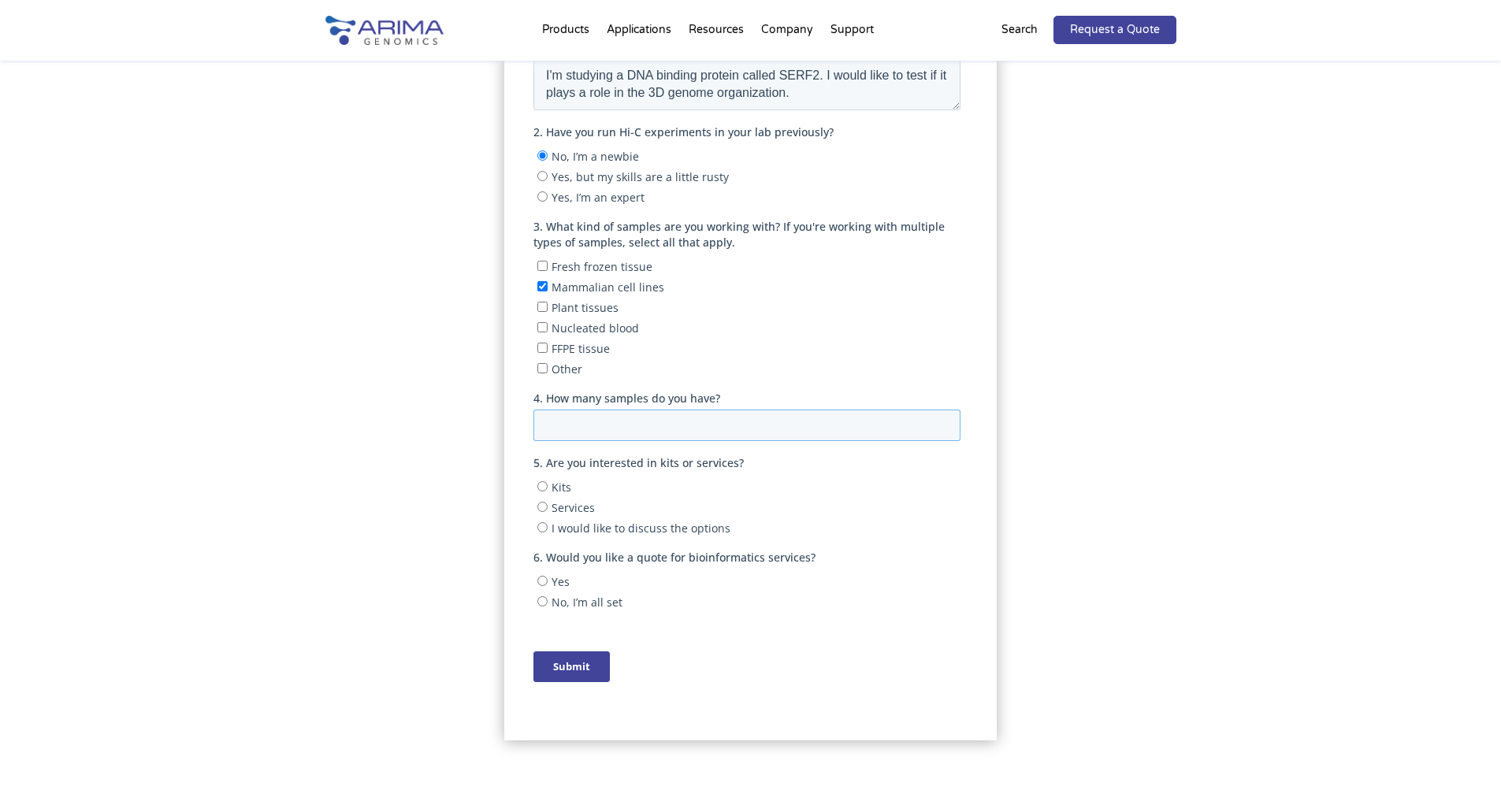
click at [587, 422] on input "4. How many samples do you have?" at bounding box center [747, 425] width 427 height 31
click at [936, 420] on input "1" at bounding box center [747, 425] width 427 height 31
type input "2"
click at [936, 420] on input "2" at bounding box center [747, 425] width 427 height 31
click at [546, 481] on input "Kits" at bounding box center [542, 486] width 10 height 10
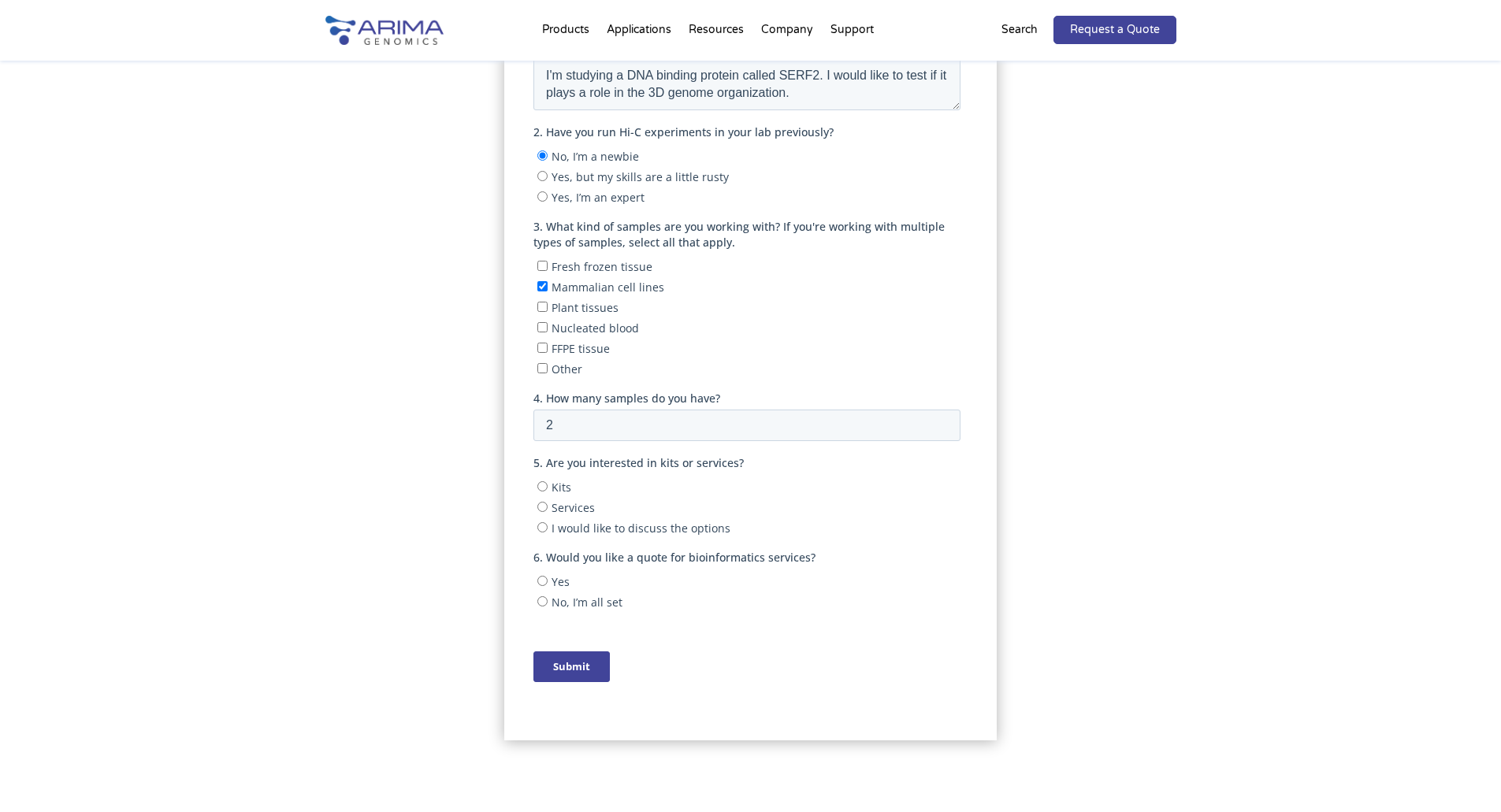
radio input "true"
click at [921, 419] on input "2" at bounding box center [747, 425] width 427 height 31
click at [940, 421] on input "3" at bounding box center [747, 425] width 427 height 31
type input "4"
click at [940, 421] on input "4" at bounding box center [747, 425] width 427 height 31
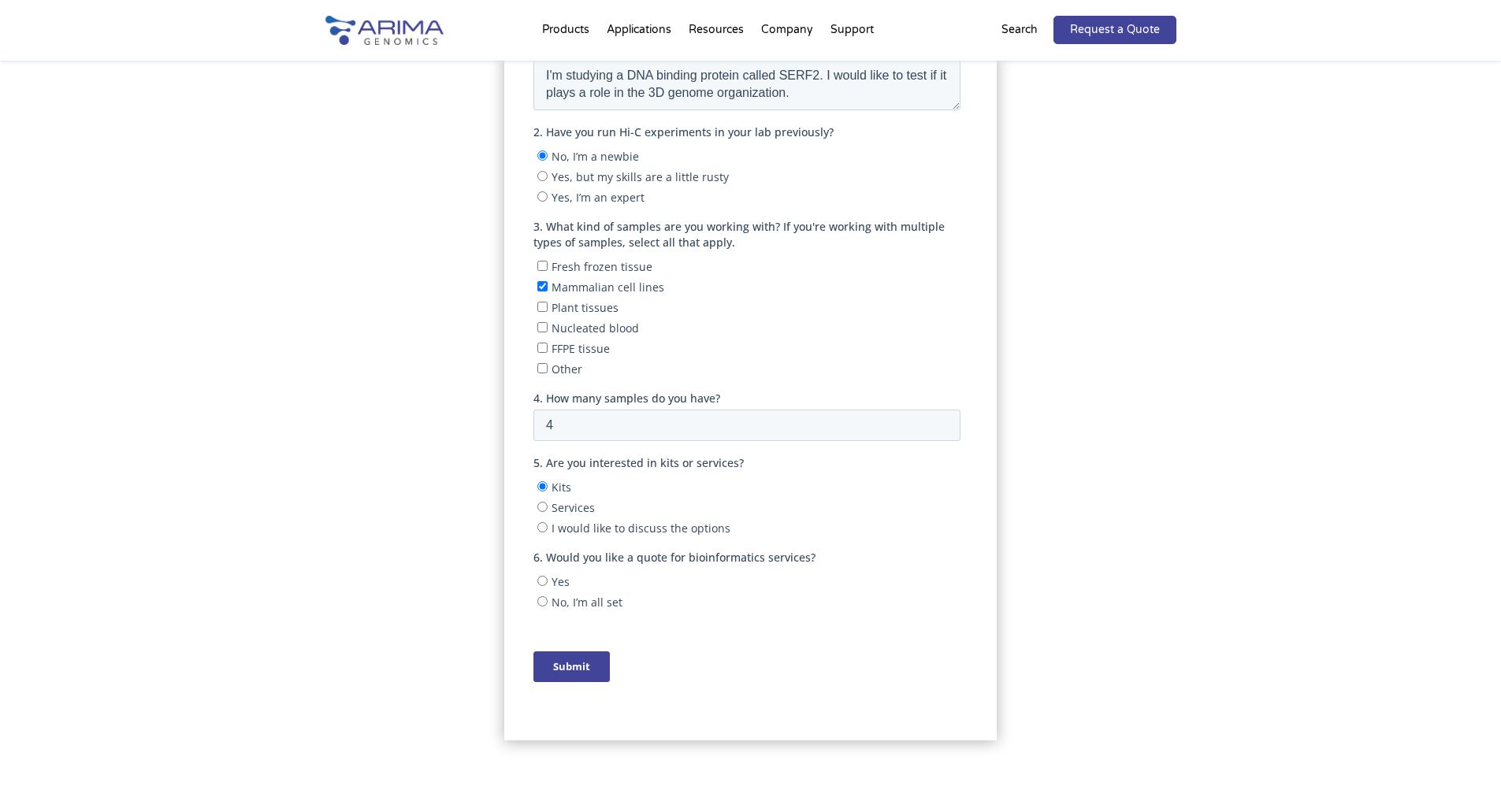
click at [542, 604] on input "No, I’m all set" at bounding box center [542, 601] width 10 height 10
radio input "true"
click at [481, 583] on div "Project Details" at bounding box center [751, 400] width 851 height 723
click at [570, 675] on input "Submit" at bounding box center [572, 667] width 76 height 31
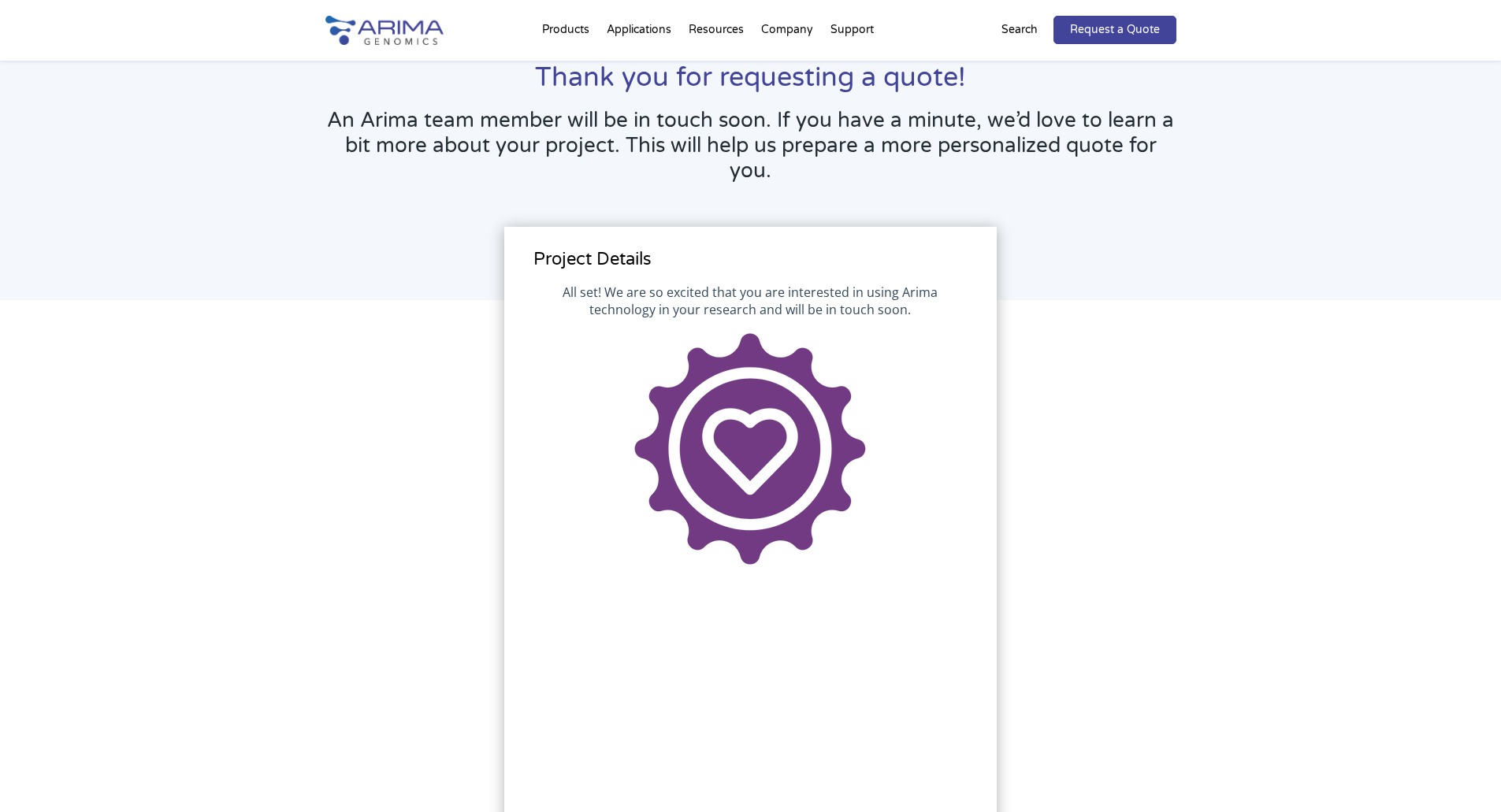
scroll to position [0, 0]
